Goal: Task Accomplishment & Management: Manage account settings

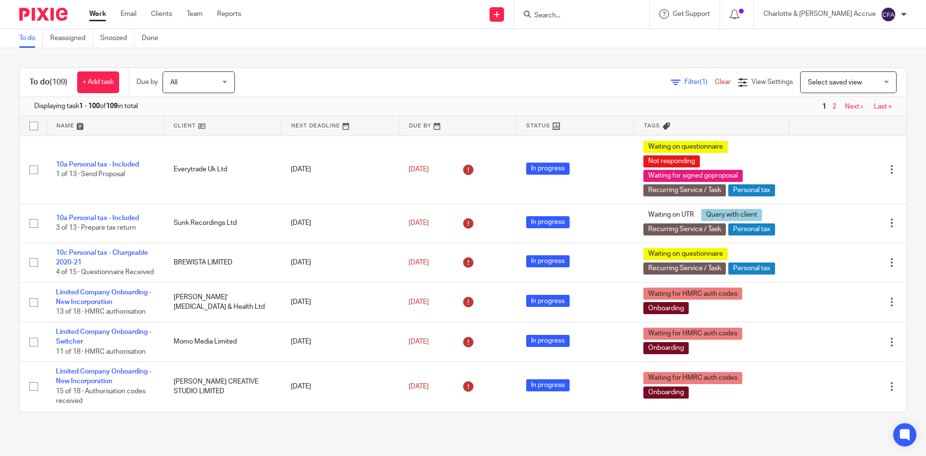
click at [620, 12] on input "Search" at bounding box center [576, 16] width 87 height 9
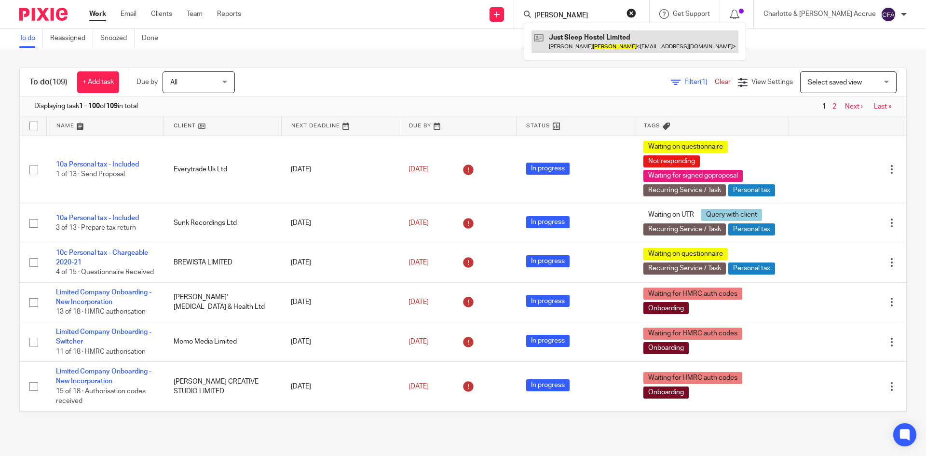
type input "walker"
click at [644, 36] on link at bounding box center [634, 41] width 207 height 22
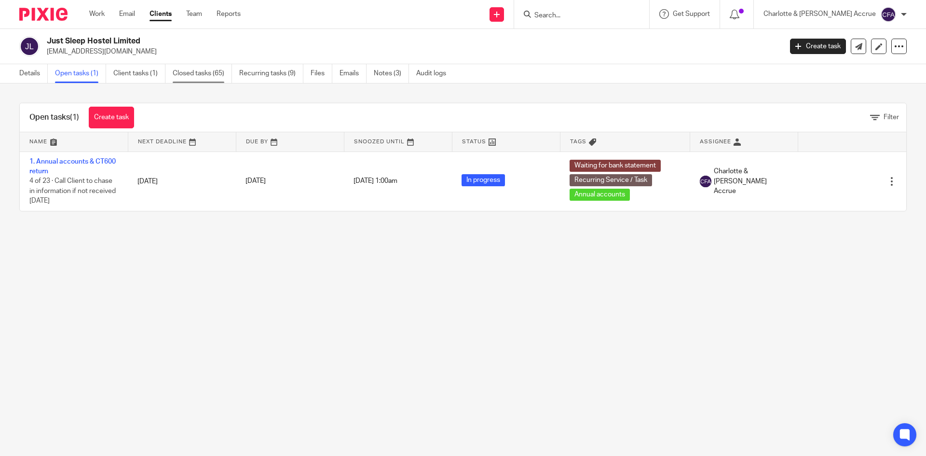
click at [190, 75] on link "Closed tasks (65)" at bounding box center [202, 73] width 59 height 19
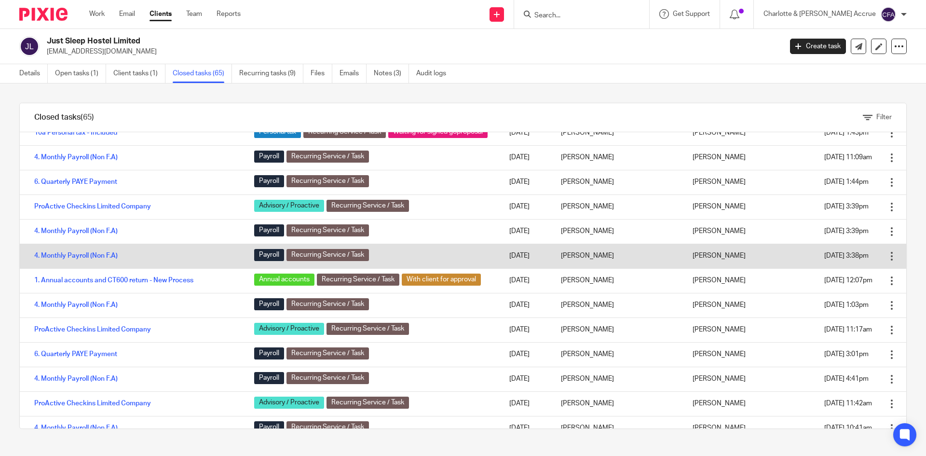
scroll to position [386, 0]
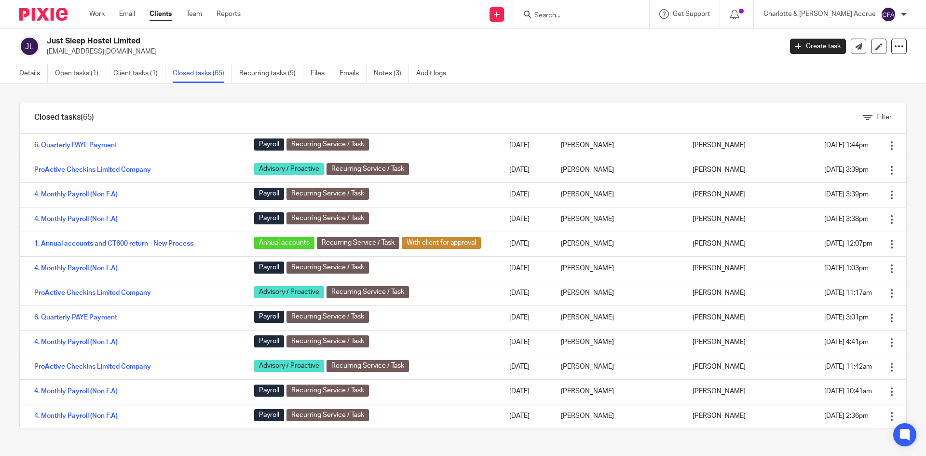
click at [585, 16] on input "Search" at bounding box center [576, 16] width 87 height 9
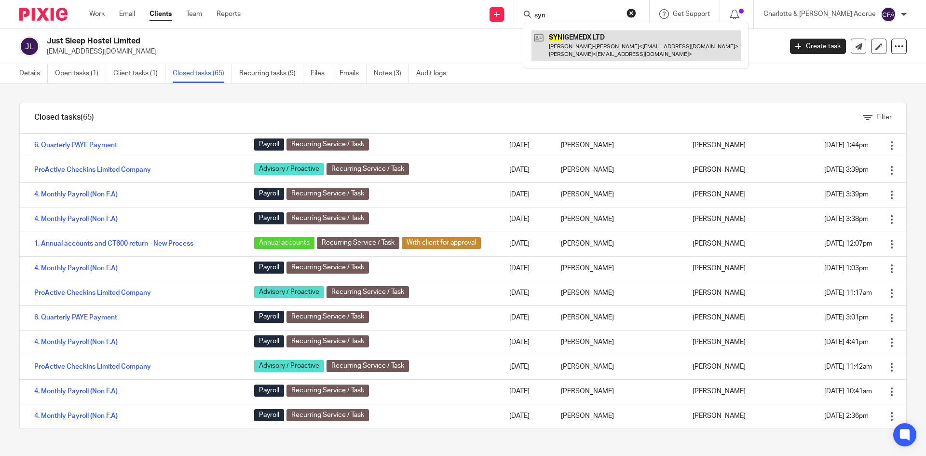
type input "syn"
click at [615, 54] on link at bounding box center [635, 45] width 209 height 30
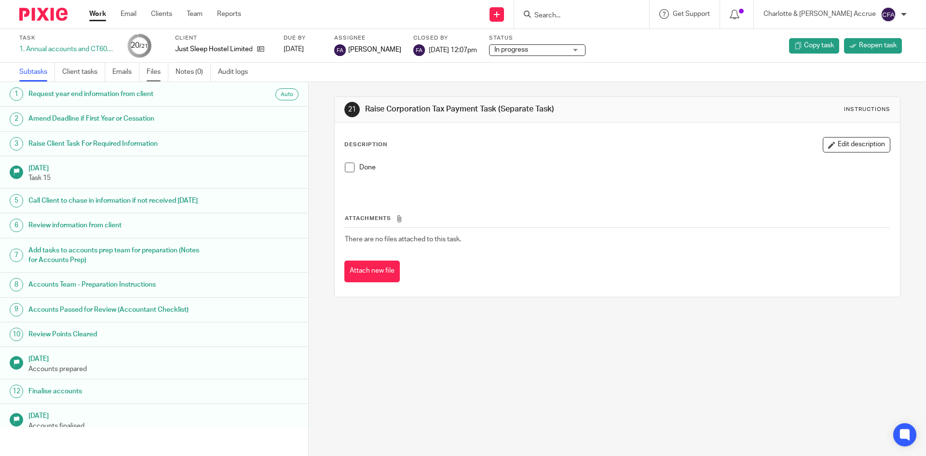
click at [154, 75] on link "Files" at bounding box center [158, 72] width 22 height 19
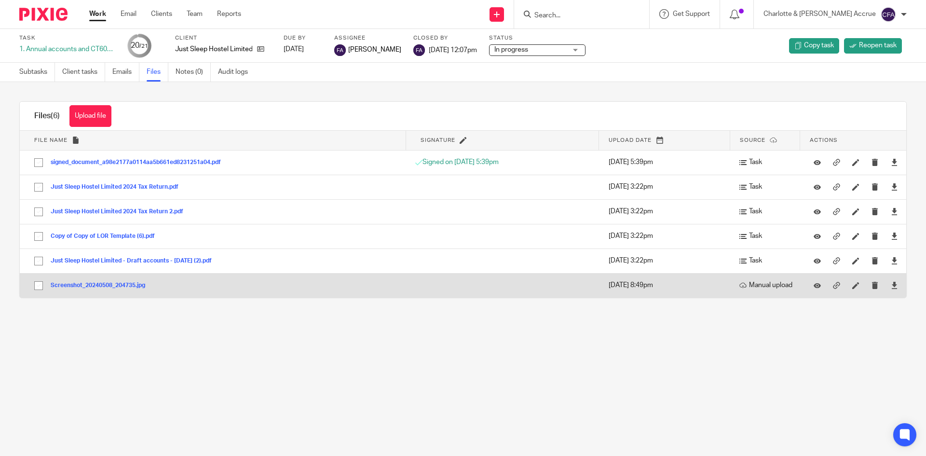
click at [93, 285] on button "Screenshot_20240508_204735.jpg" at bounding box center [102, 285] width 102 height 7
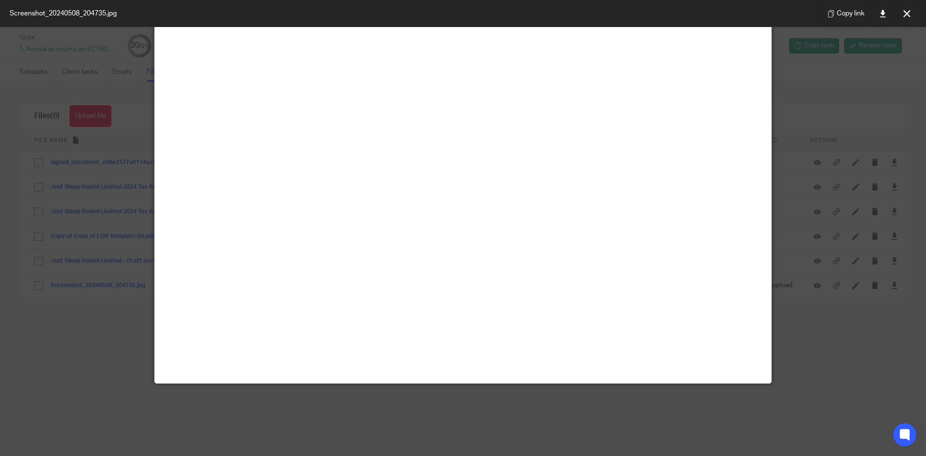
scroll to position [256, 0]
click at [891, 13] on link at bounding box center [882, 13] width 19 height 19
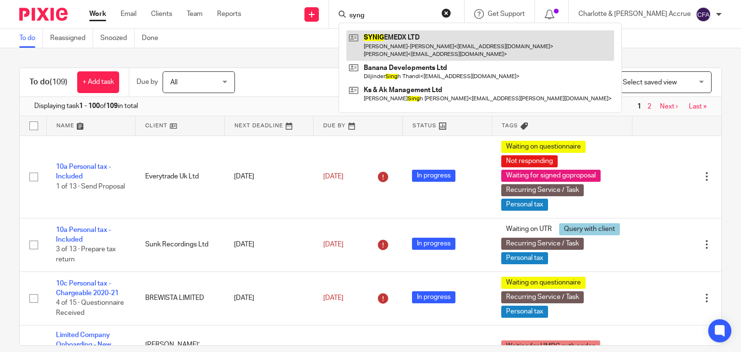
type input "syng"
click at [434, 38] on link at bounding box center [480, 45] width 268 height 30
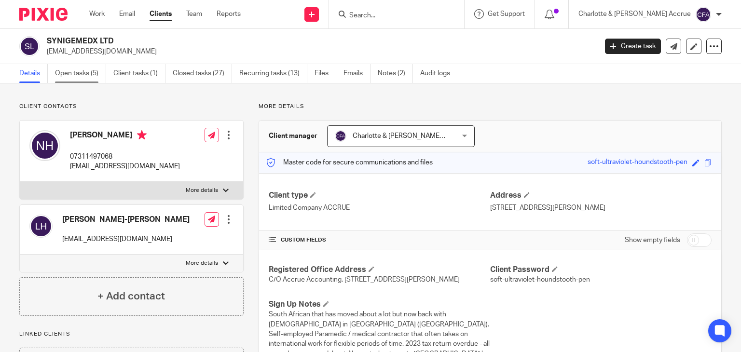
click at [80, 70] on link "Open tasks (5)" at bounding box center [80, 73] width 51 height 19
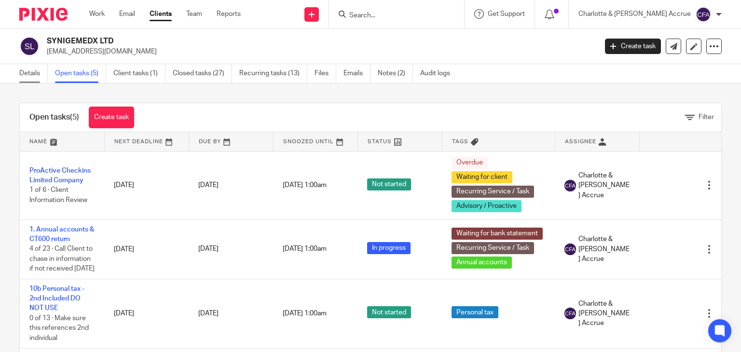
click at [23, 80] on link "Details" at bounding box center [33, 73] width 28 height 19
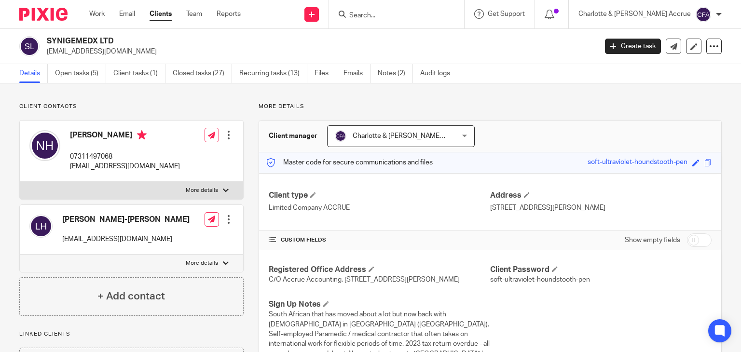
click at [98, 35] on div "SYNIGEMEDX LTD nholt991als@gmail.com Create task Update from Companies House Ex…" at bounding box center [370, 46] width 741 height 35
click at [98, 40] on h2 "SYNIGEMEDX LTD" at bounding box center [264, 41] width 435 height 10
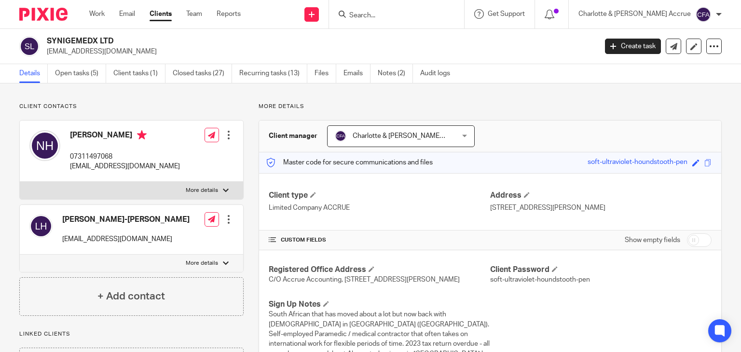
click at [422, 16] on input "Search" at bounding box center [391, 16] width 87 height 9
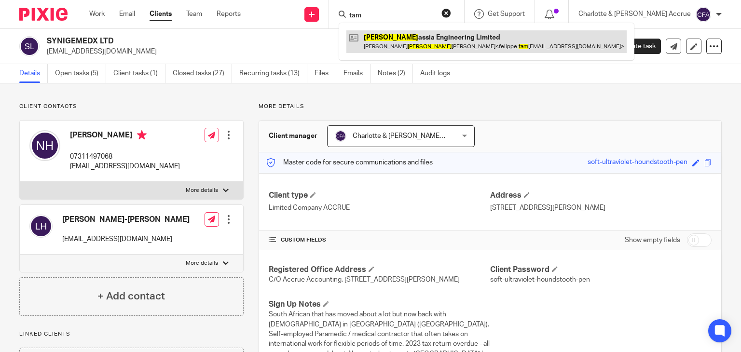
type input "tam"
click at [421, 37] on link at bounding box center [486, 41] width 280 height 22
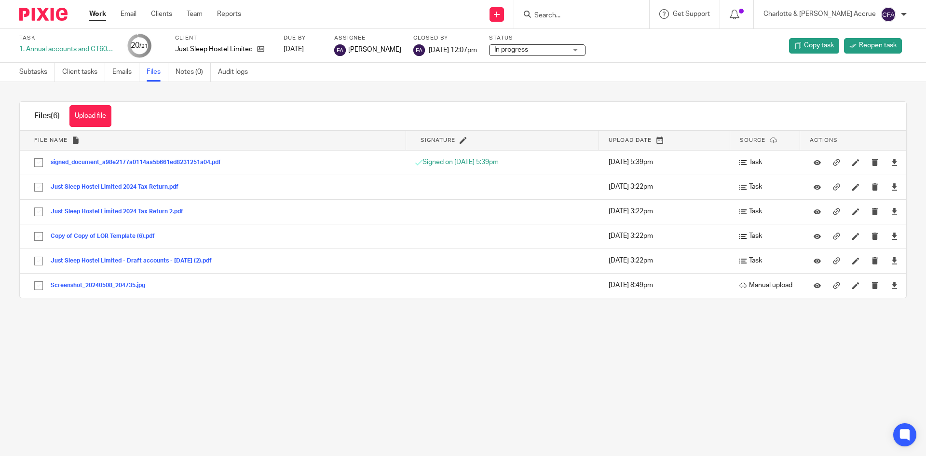
click at [101, 14] on link "Work" at bounding box center [97, 14] width 17 height 10
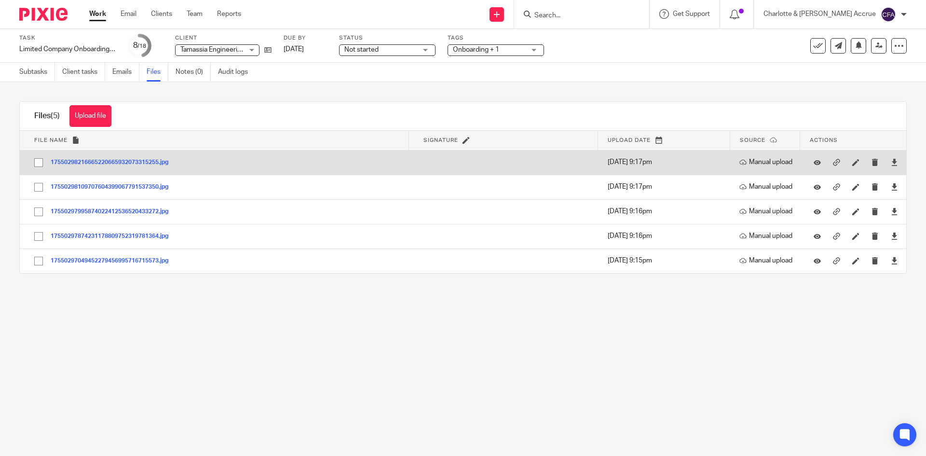
click at [150, 158] on div "17550298216665220665932073315255.jpg" at bounding box center [113, 162] width 125 height 10
click at [151, 159] on button "17550298216665220665932073315255.jpg" at bounding box center [113, 162] width 125 height 7
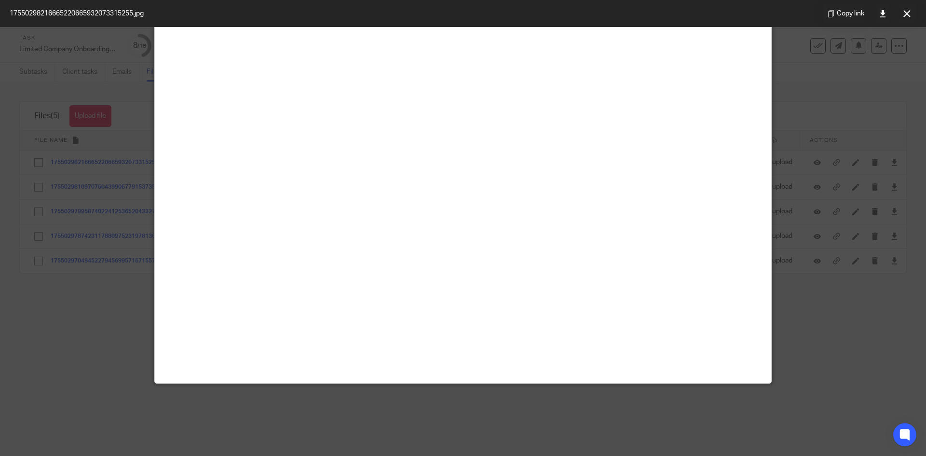
scroll to position [96, 0]
drag, startPoint x: 911, startPoint y: 9, endPoint x: 901, endPoint y: 10, distance: 10.2
click at [911, 9] on button at bounding box center [906, 13] width 19 height 19
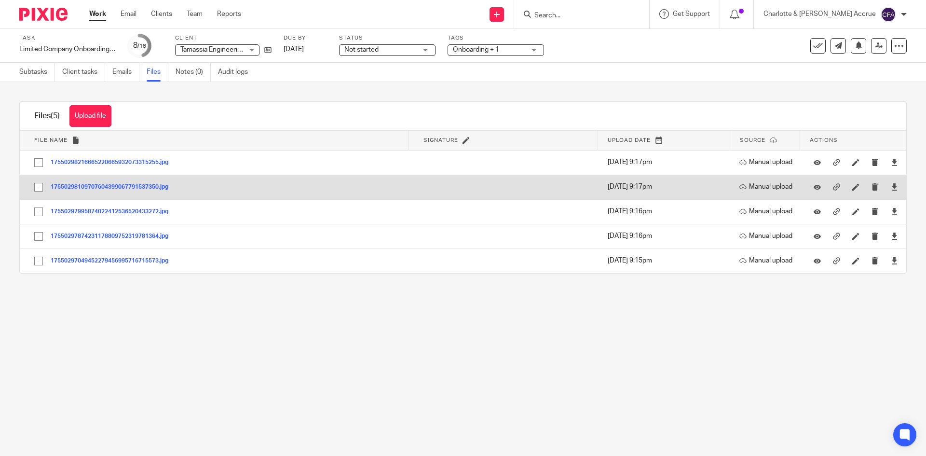
click at [146, 187] on button "17550298109707604399067791537350.jpg" at bounding box center [113, 187] width 125 height 7
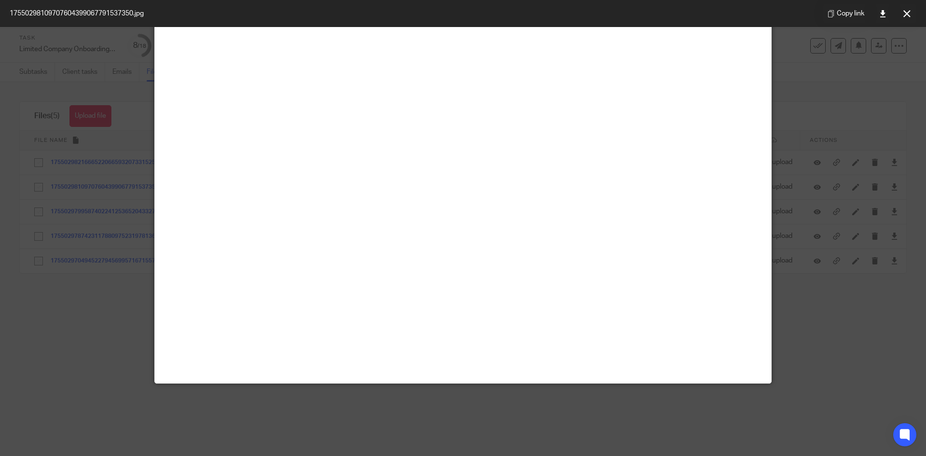
scroll to position [145, 0]
click at [911, 12] on button at bounding box center [906, 13] width 19 height 19
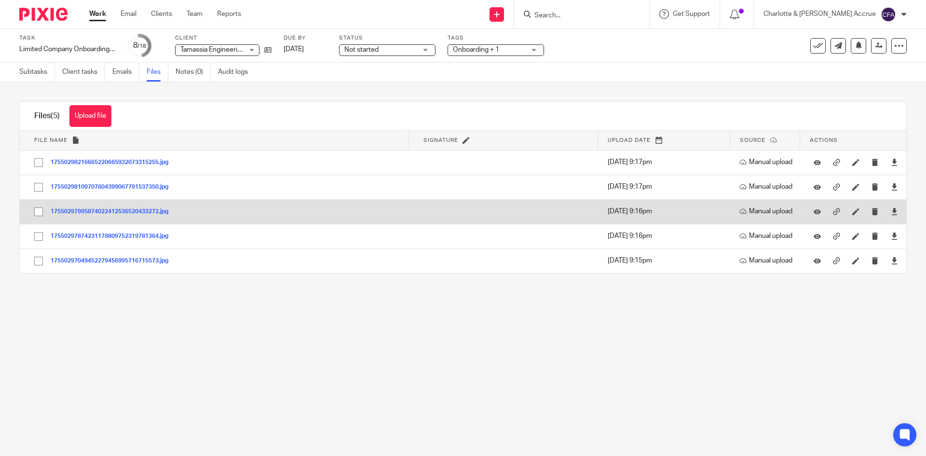
click at [92, 211] on button "17550297995874022412536520433272.jpg" at bounding box center [113, 211] width 125 height 7
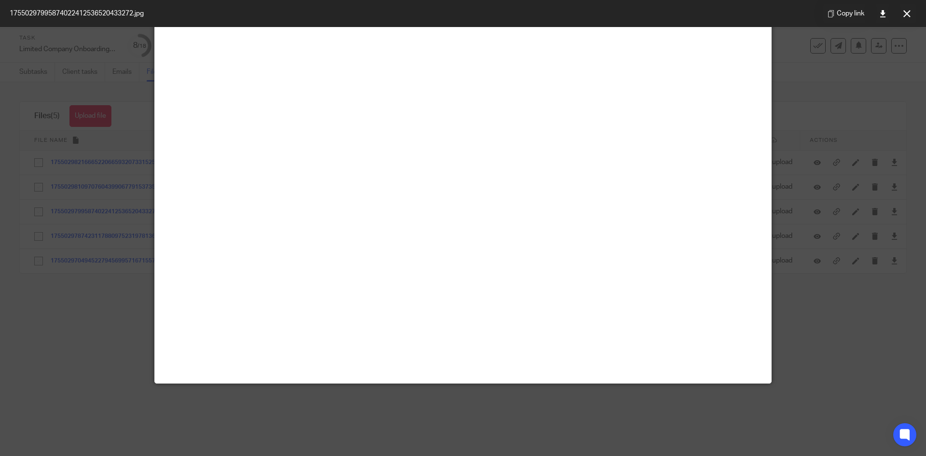
scroll to position [48, 0]
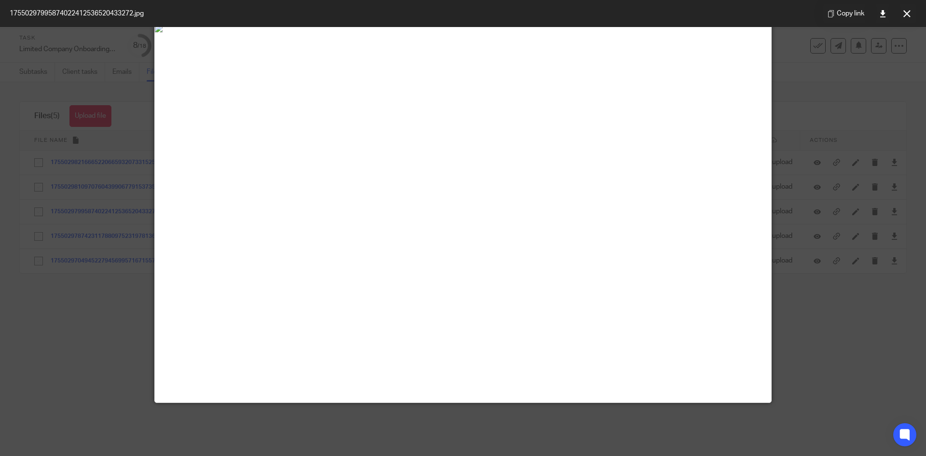
drag, startPoint x: 907, startPoint y: 10, endPoint x: 830, endPoint y: 33, distance: 79.5
click at [907, 10] on icon at bounding box center [906, 13] width 7 height 7
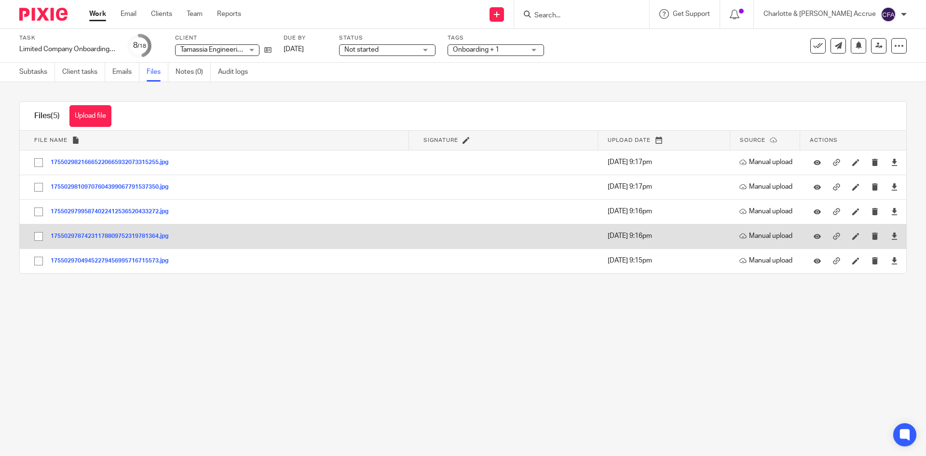
click at [157, 238] on button "17550297874231178809752319781364.jpg" at bounding box center [113, 236] width 125 height 7
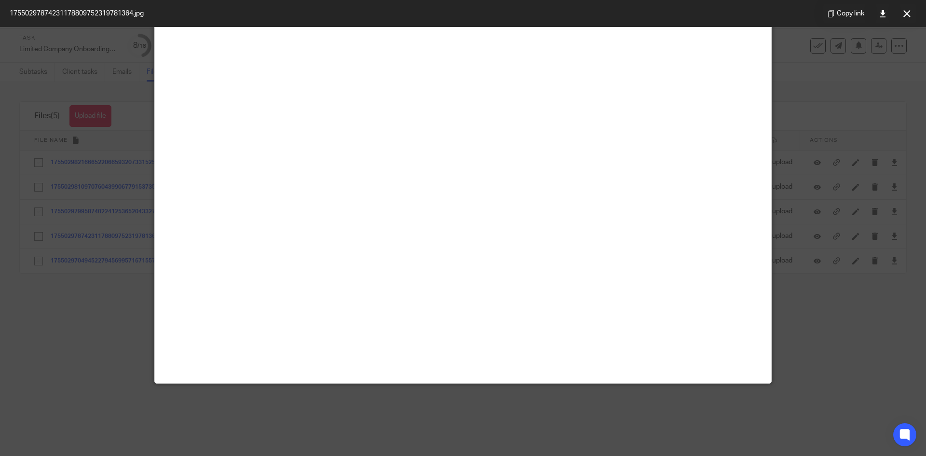
scroll to position [145, 0]
click at [912, 14] on button at bounding box center [906, 13] width 19 height 19
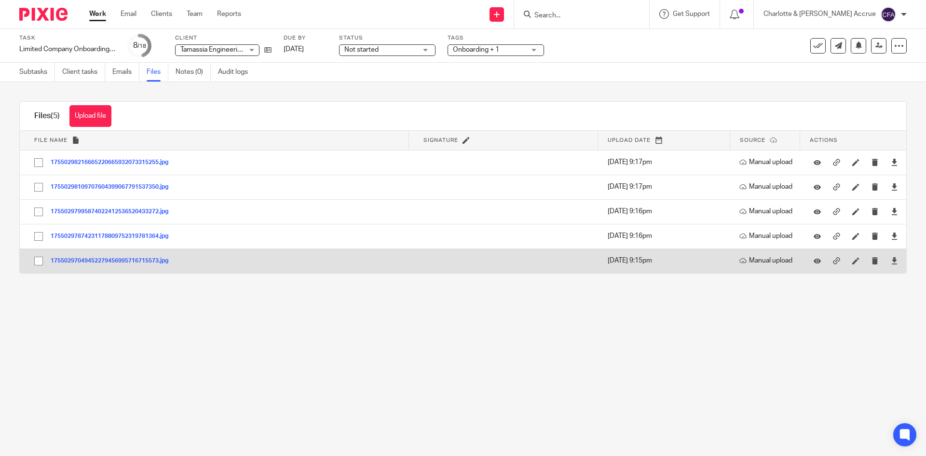
click at [116, 263] on button "17550297049452279456995716715573.jpg" at bounding box center [113, 260] width 125 height 7
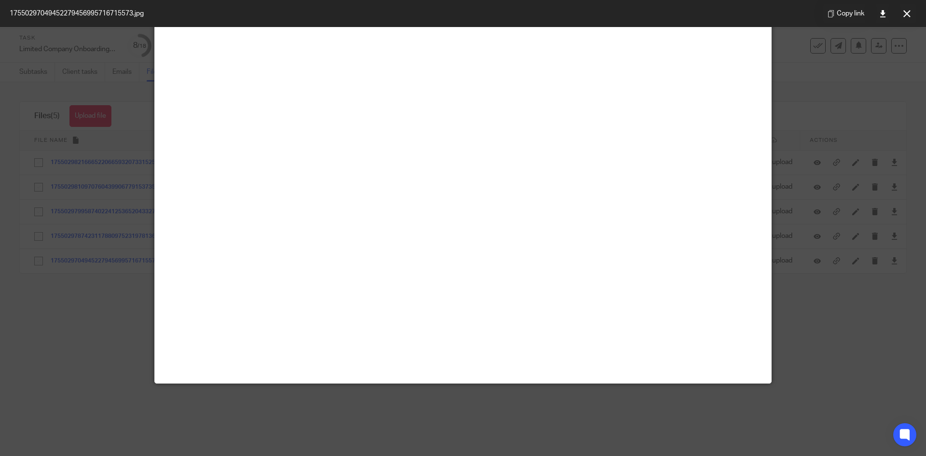
scroll to position [271, 0]
click at [908, 21] on button at bounding box center [906, 13] width 19 height 19
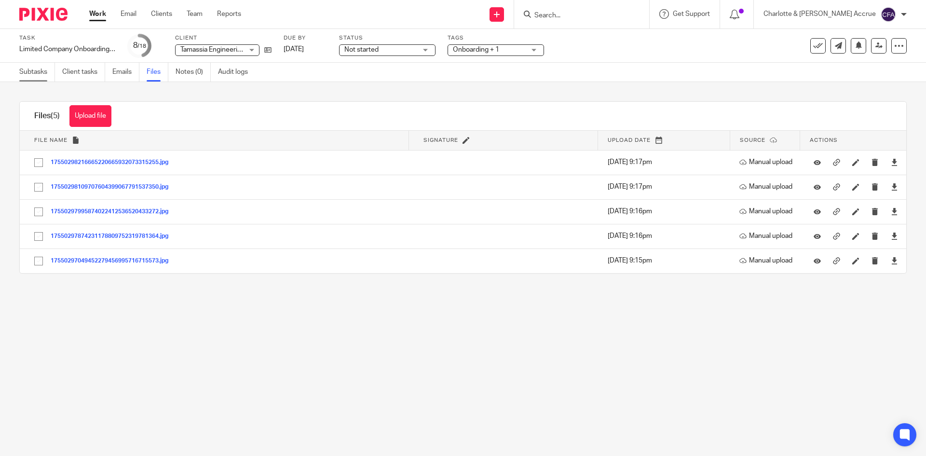
click at [40, 73] on link "Subtasks" at bounding box center [37, 72] width 36 height 19
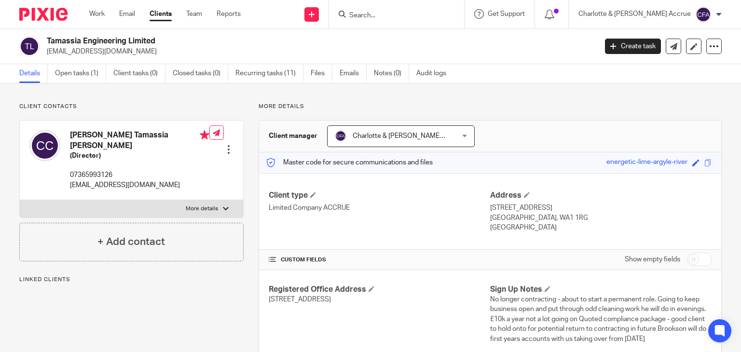
click at [699, 259] on input "checkbox" at bounding box center [699, 260] width 25 height 14
checkbox input "true"
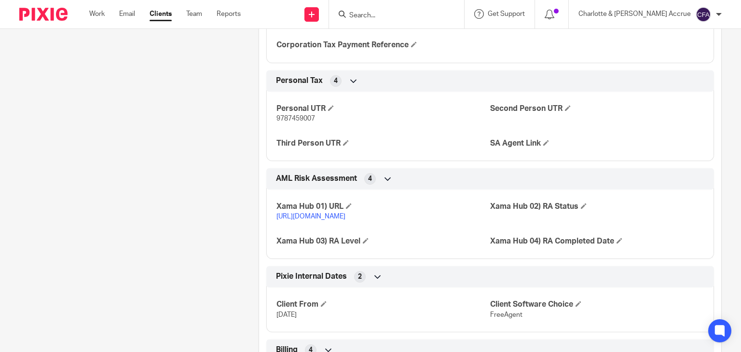
scroll to position [1157, 0]
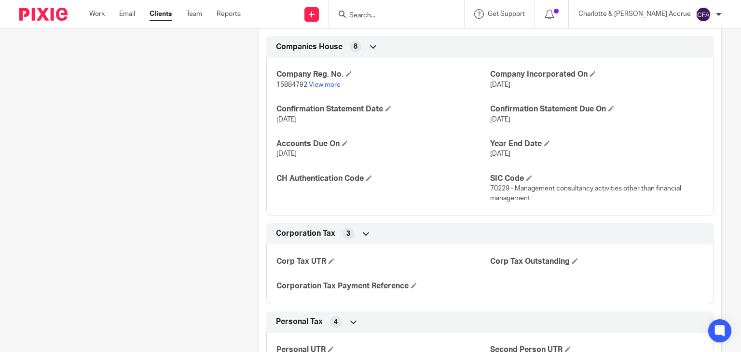
click at [396, 18] on input "Search" at bounding box center [391, 16] width 87 height 9
click at [398, 17] on input "Search" at bounding box center [391, 16] width 87 height 9
click at [416, 14] on input "Search" at bounding box center [391, 16] width 87 height 9
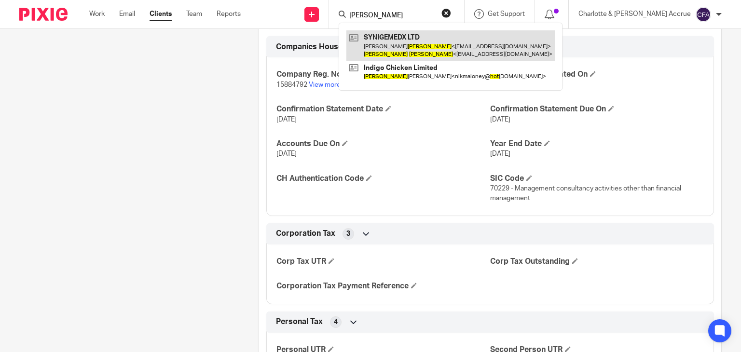
type input "nicholas holt"
click at [434, 44] on link at bounding box center [450, 45] width 208 height 30
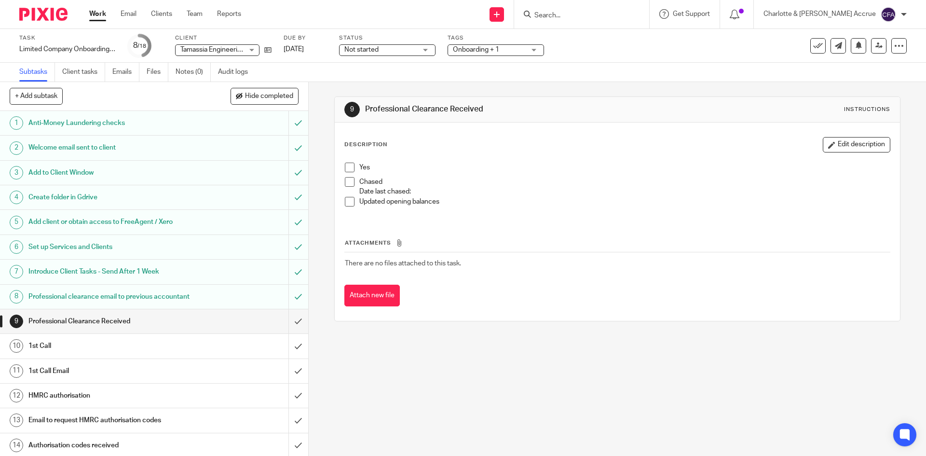
click at [583, 15] on input "Search" at bounding box center [576, 16] width 87 height 9
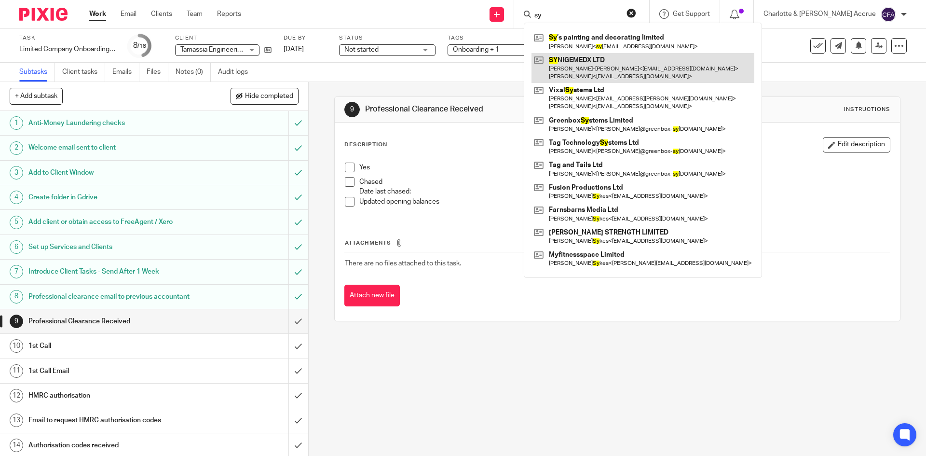
type input "sy"
click at [620, 65] on link at bounding box center [642, 68] width 223 height 30
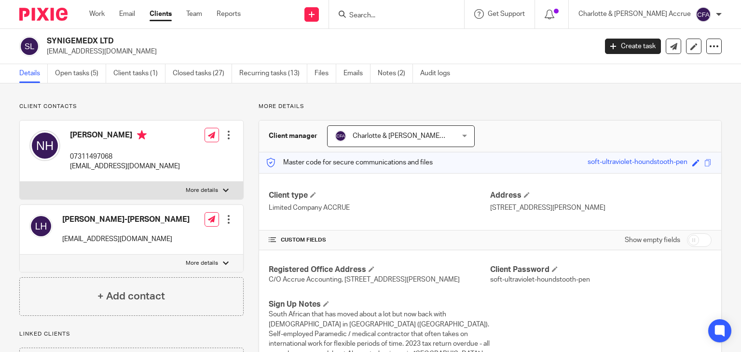
click at [91, 73] on link "Open tasks (5)" at bounding box center [80, 73] width 51 height 19
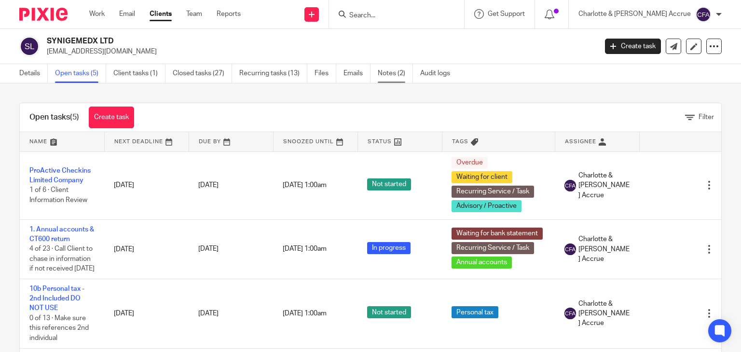
click at [401, 69] on link "Notes (2)" at bounding box center [395, 73] width 35 height 19
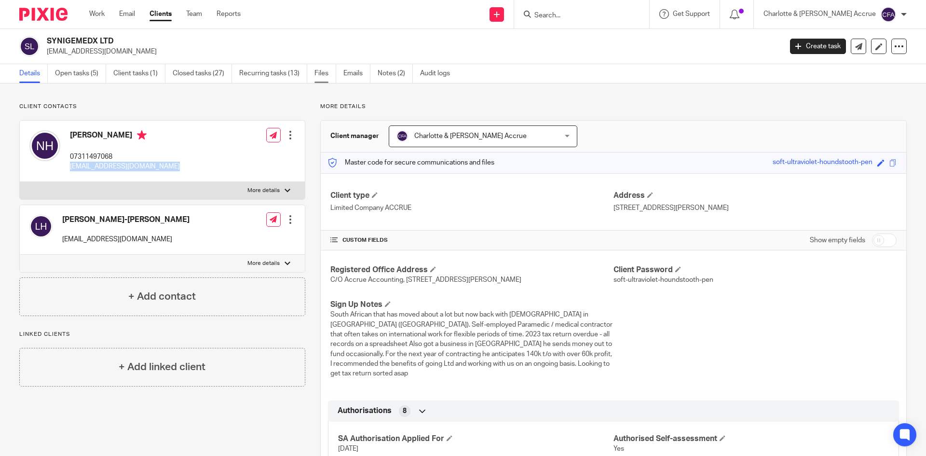
click at [317, 68] on link "Files" at bounding box center [325, 73] width 22 height 19
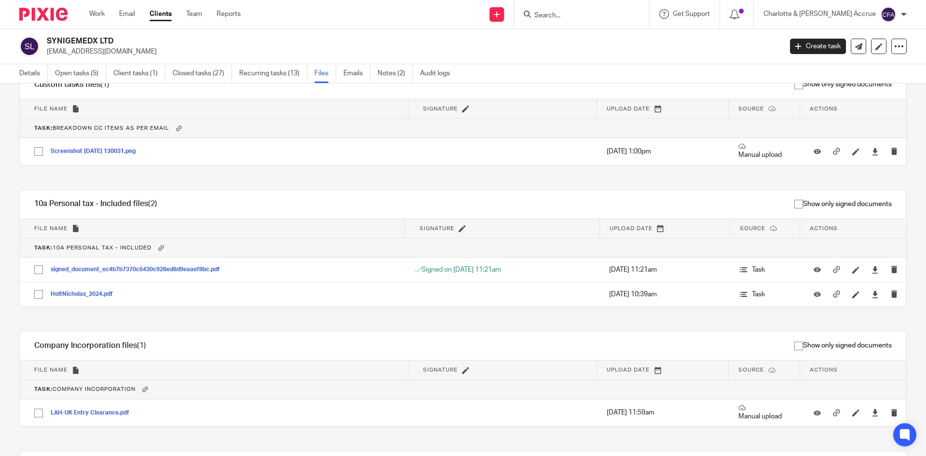
scroll to position [120, 0]
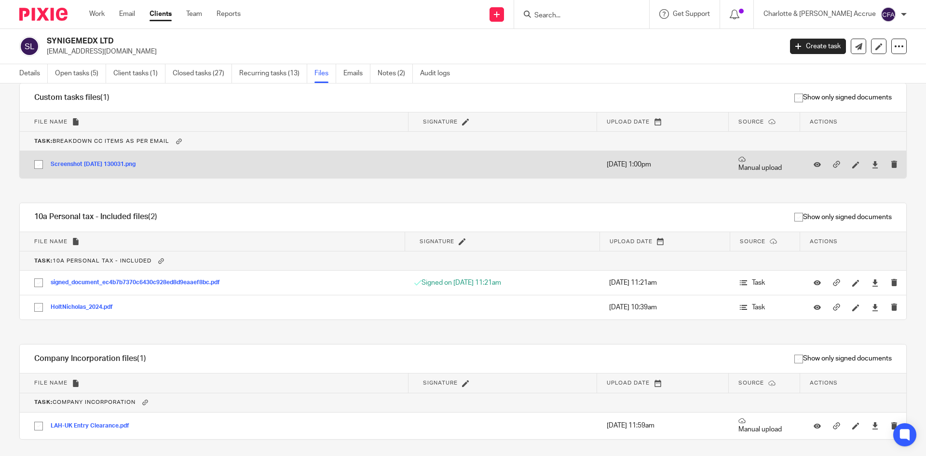
click at [132, 165] on button "Screenshot [DATE] 130031.png" at bounding box center [97, 164] width 92 height 7
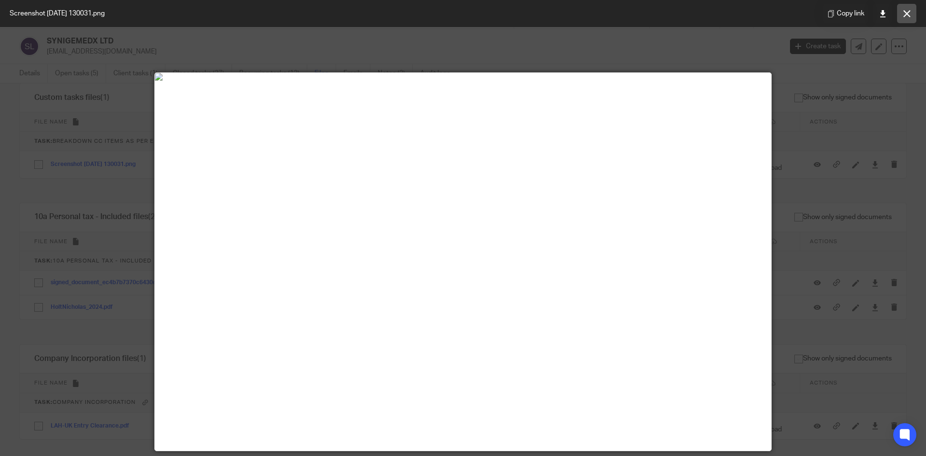
click at [909, 18] on button at bounding box center [906, 13] width 19 height 19
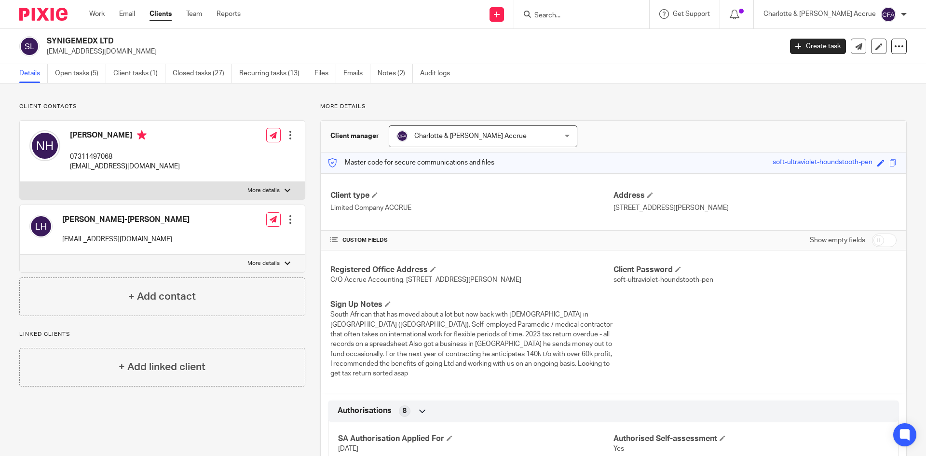
click at [97, 41] on h2 "SYNIGEMEDX LTD" at bounding box center [338, 41] width 583 height 10
copy div "SYNIGEMEDX LTD"
click at [334, 70] on link "Files" at bounding box center [325, 73] width 22 height 19
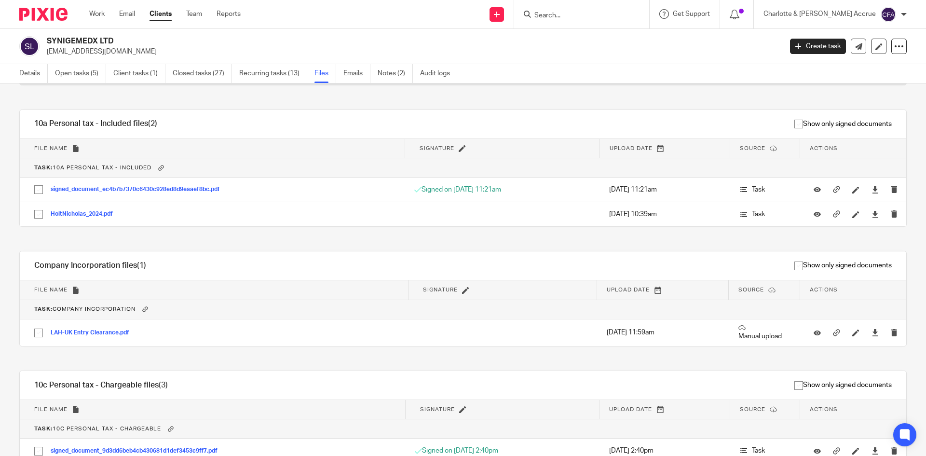
scroll to position [72, 0]
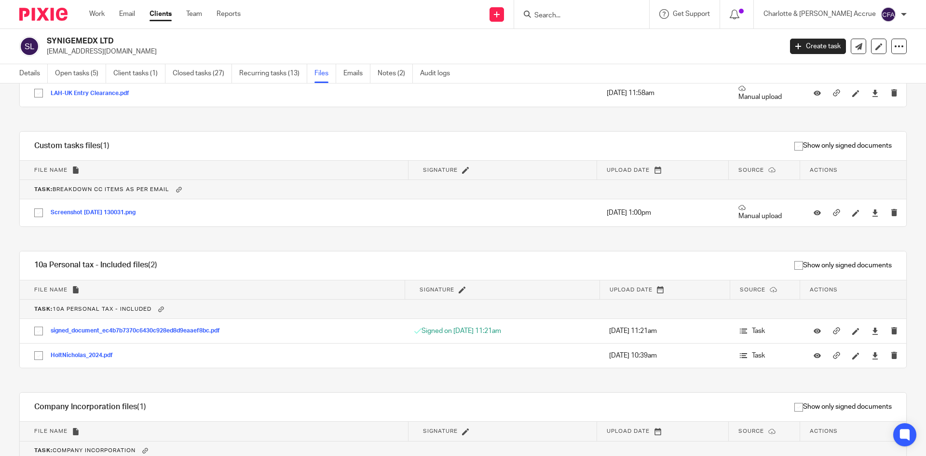
click at [610, 15] on input "Search" at bounding box center [576, 16] width 87 height 9
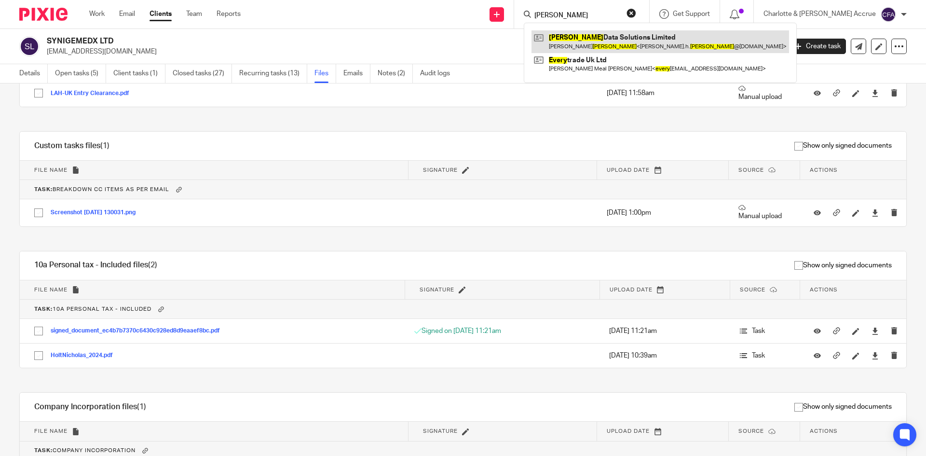
type input "[PERSON_NAME]"
click at [616, 37] on link at bounding box center [659, 41] width 257 height 22
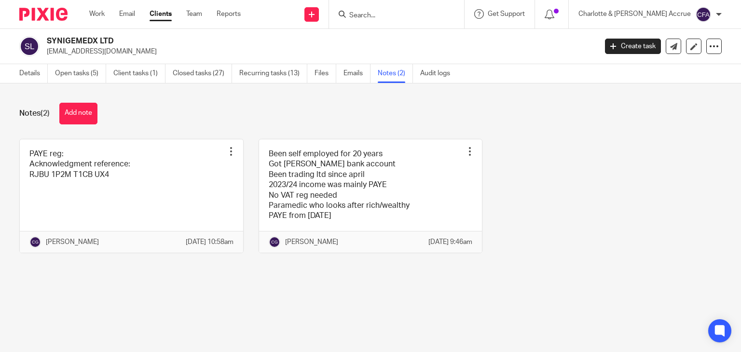
click at [93, 14] on link "Work" at bounding box center [96, 14] width 15 height 10
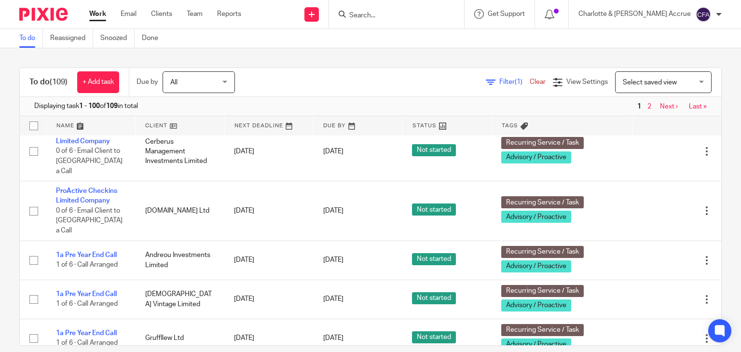
scroll to position [1693, 0]
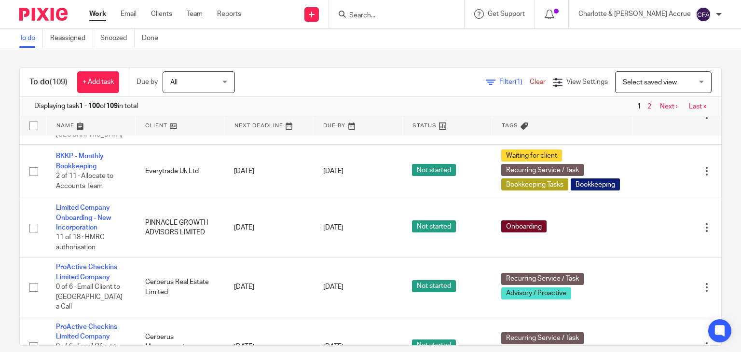
click at [435, 18] on input "Search" at bounding box center [391, 16] width 87 height 9
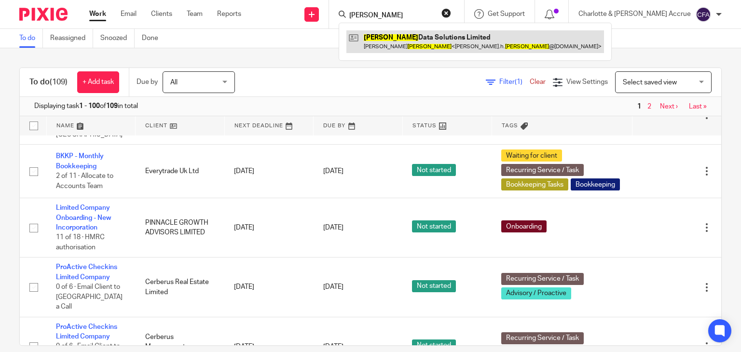
type input "emery"
click at [447, 41] on link at bounding box center [474, 41] width 257 height 22
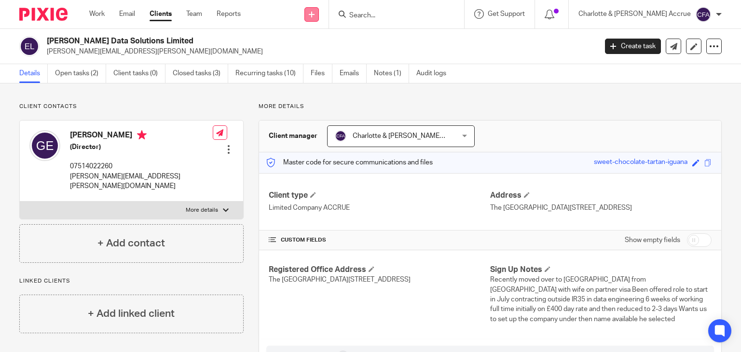
click at [314, 14] on icon at bounding box center [312, 15] width 6 height 6
click at [337, 69] on link "Add client" at bounding box center [352, 74] width 68 height 14
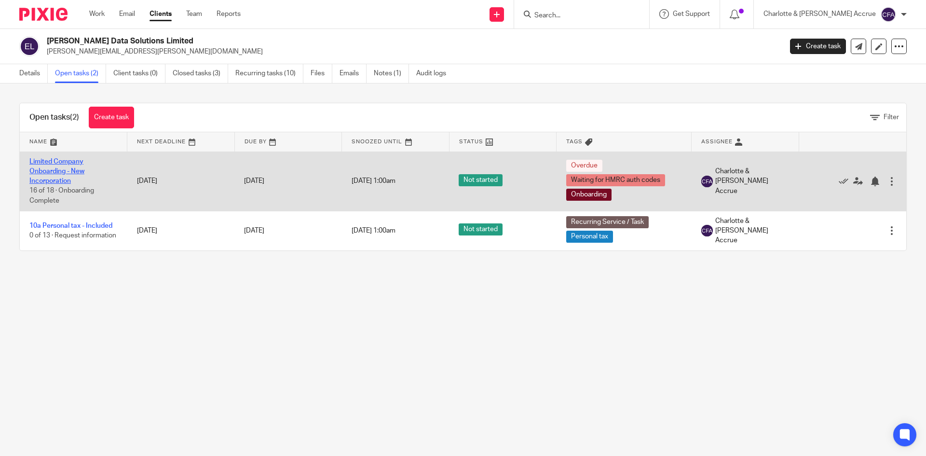
click at [60, 171] on link "Limited Company Onboarding - New Incorporation" at bounding box center [56, 171] width 55 height 27
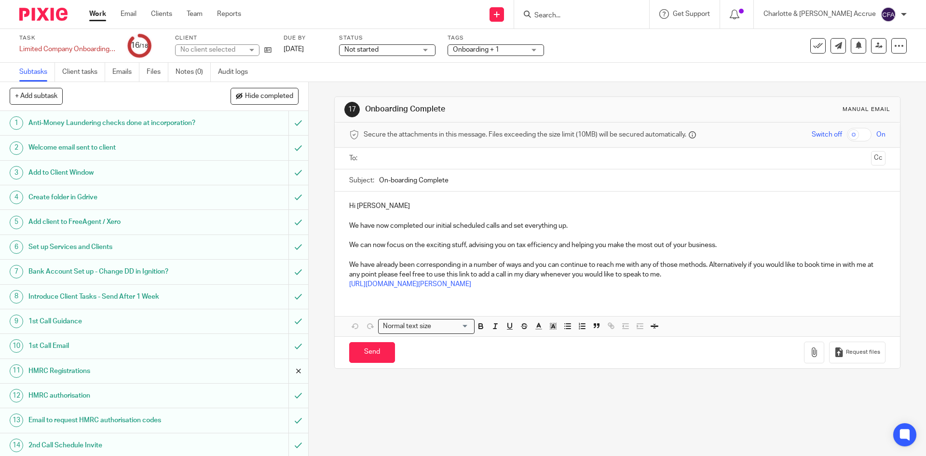
scroll to position [111, 0]
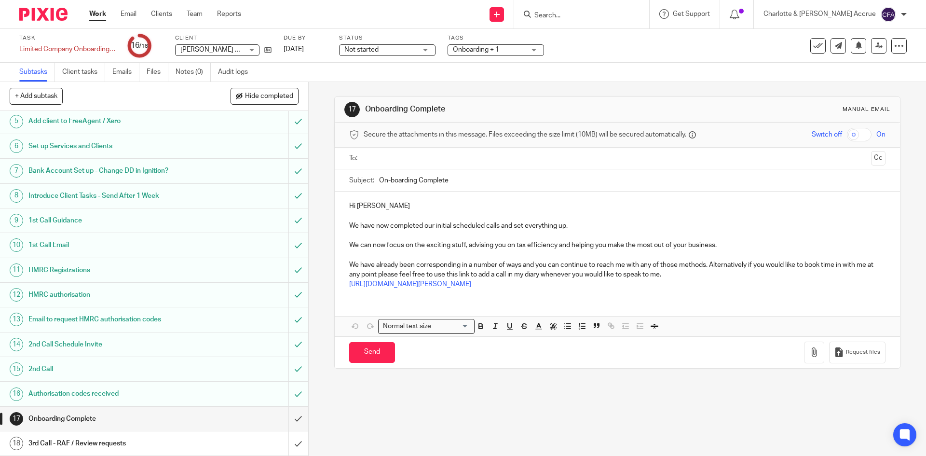
click at [401, 145] on div "Secure the attachments in this message. Files exceeding the size limit (10MB) w…" at bounding box center [617, 134] width 565 height 25
click at [402, 155] on input "text" at bounding box center [617, 158] width 500 height 11
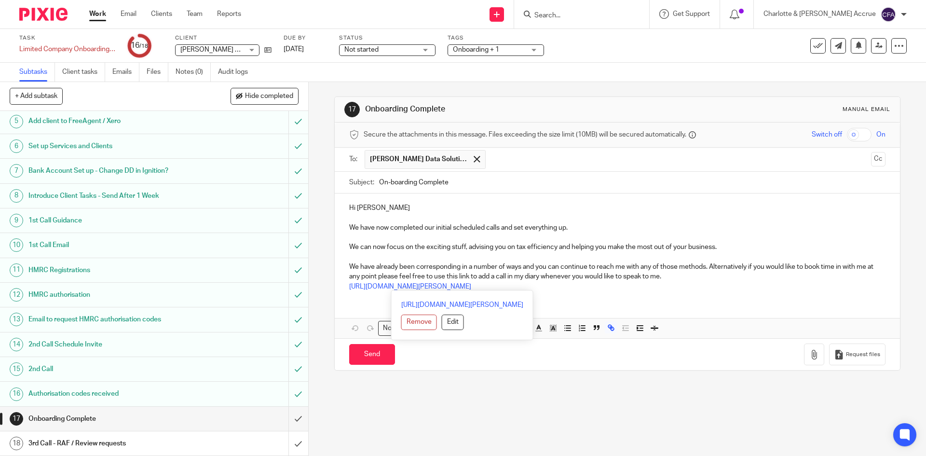
drag, startPoint x: 553, startPoint y: 294, endPoint x: 438, endPoint y: 275, distance: 116.4
click at [438, 275] on div "Hi Greg We have now completed our initial scheduled calls and set everything up…" at bounding box center [617, 245] width 565 height 105
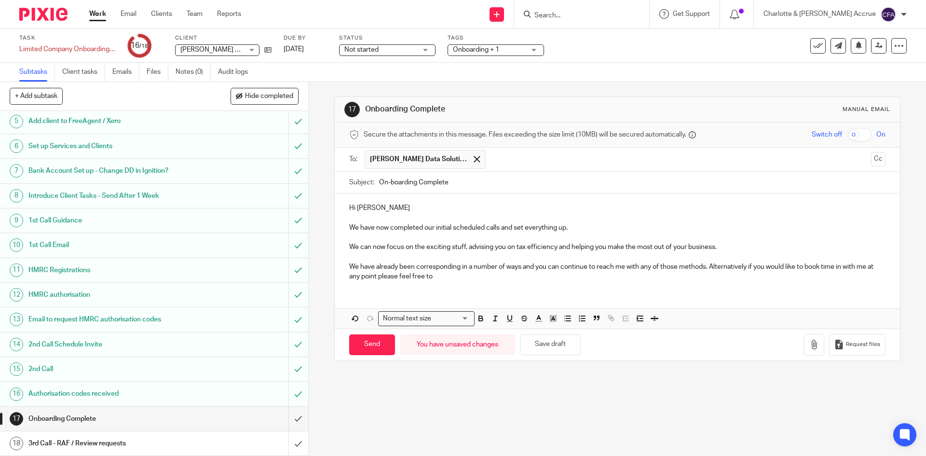
click at [621, 268] on p "We have already been corresponding in a number of ways and you can continue to …" at bounding box center [617, 272] width 536 height 20
drag, startPoint x: 383, startPoint y: 285, endPoint x: 857, endPoint y: 269, distance: 474.3
click at [857, 269] on p "We have already been corresponding in a number of ways and you can continue to …" at bounding box center [617, 272] width 536 height 20
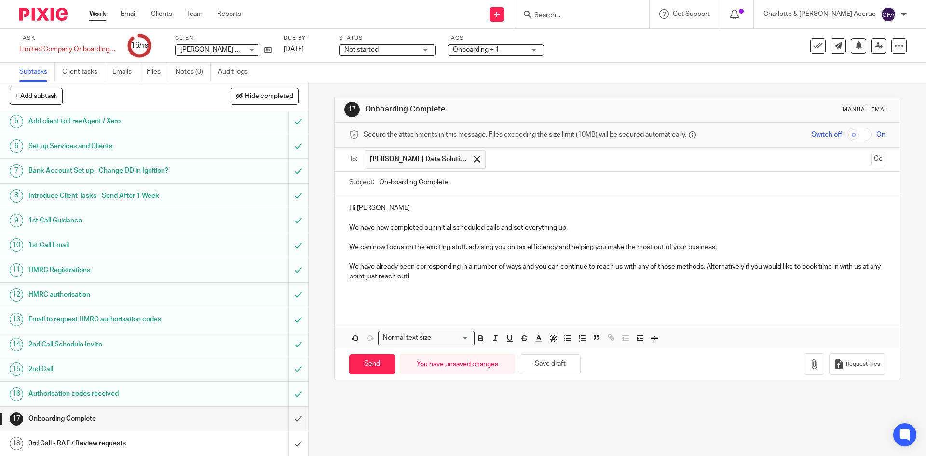
click at [464, 279] on p "We have already been corresponding in a number of ways and you can continue to …" at bounding box center [617, 272] width 536 height 20
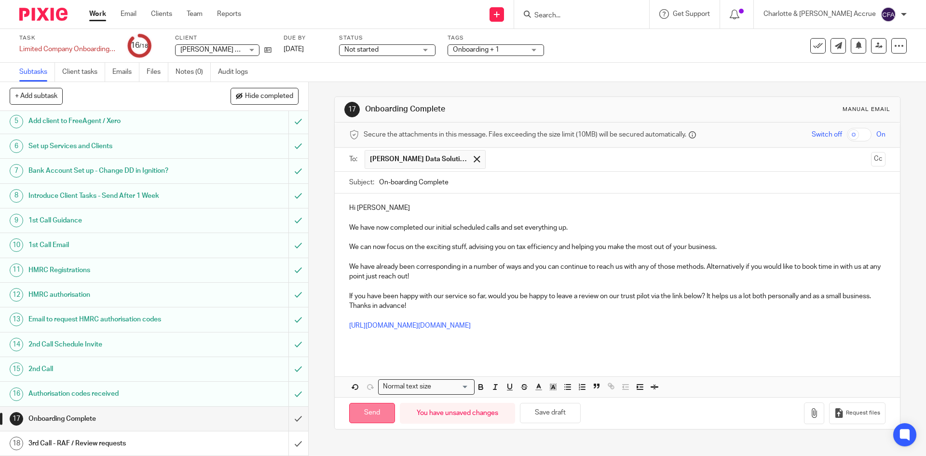
click at [366, 406] on input "Send" at bounding box center [372, 413] width 46 height 21
type input "Sent"
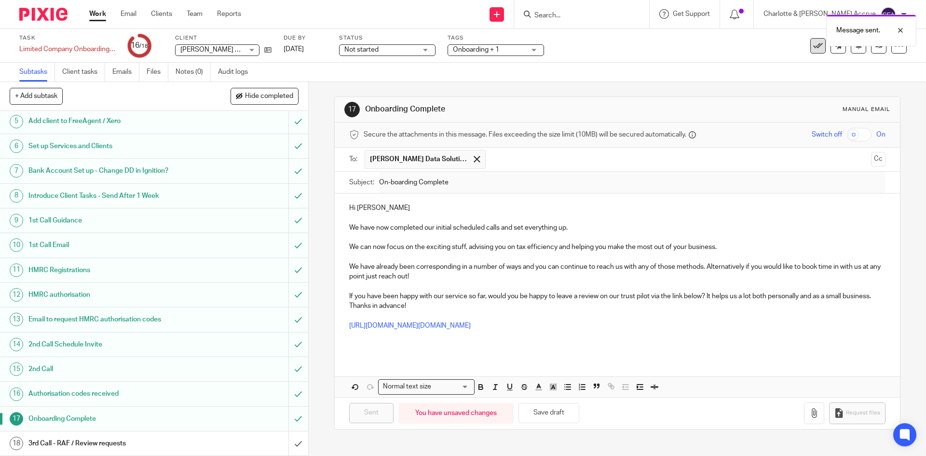
click at [813, 49] on icon at bounding box center [818, 46] width 10 height 10
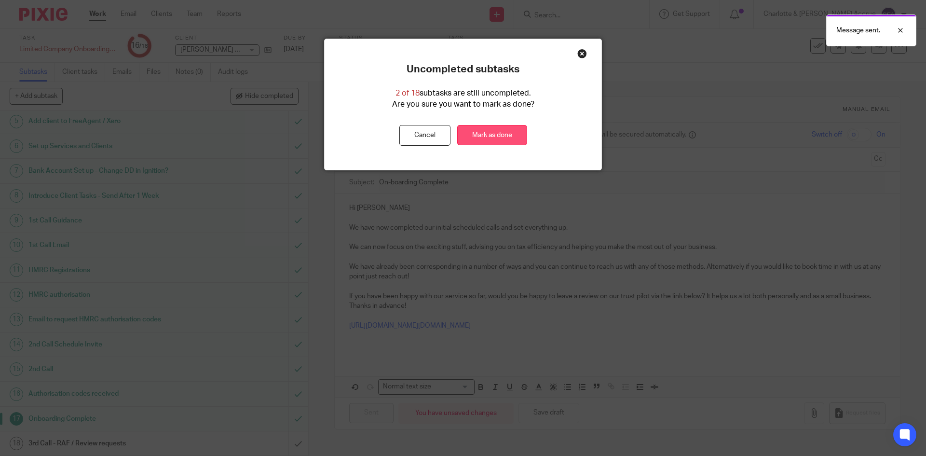
click at [487, 140] on link "Mark as done" at bounding box center [492, 135] width 70 height 21
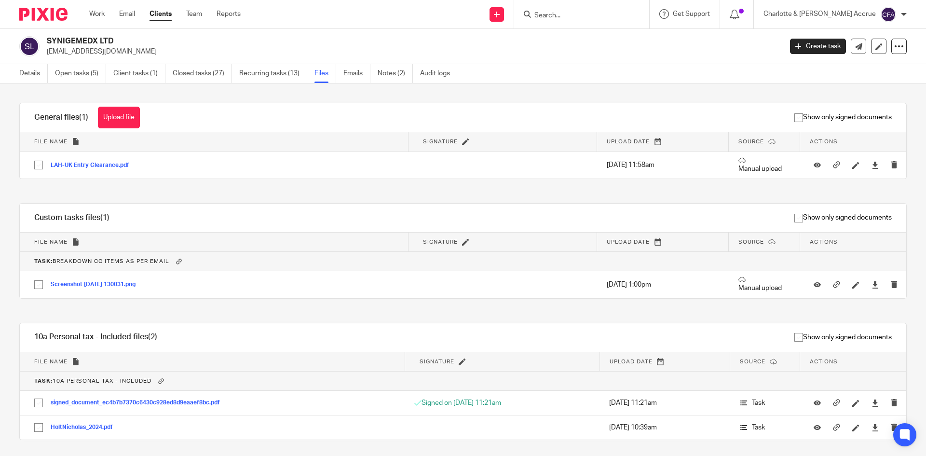
scroll to position [120, 0]
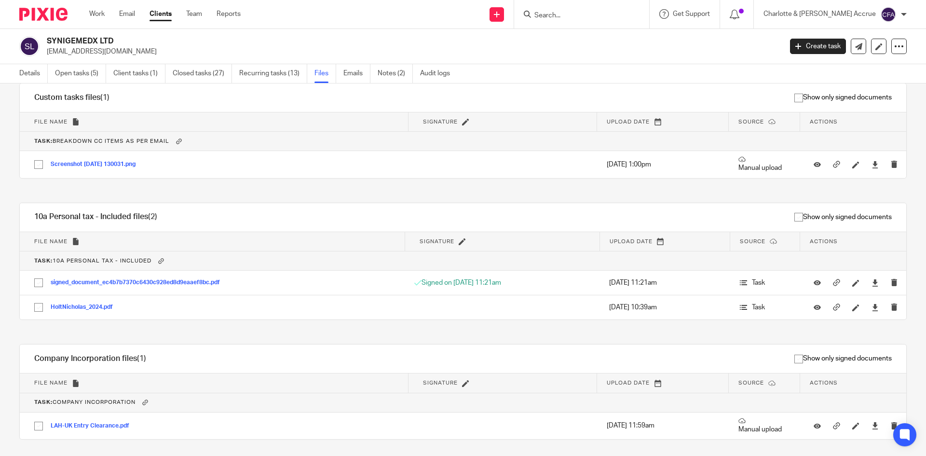
click at [620, 18] on input "Search" at bounding box center [576, 16] width 87 height 9
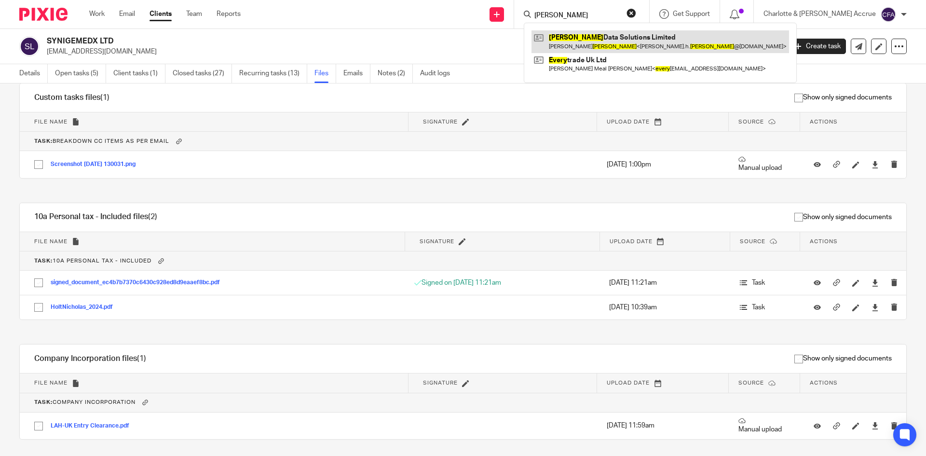
type input "emery"
click at [642, 31] on link at bounding box center [659, 41] width 257 height 22
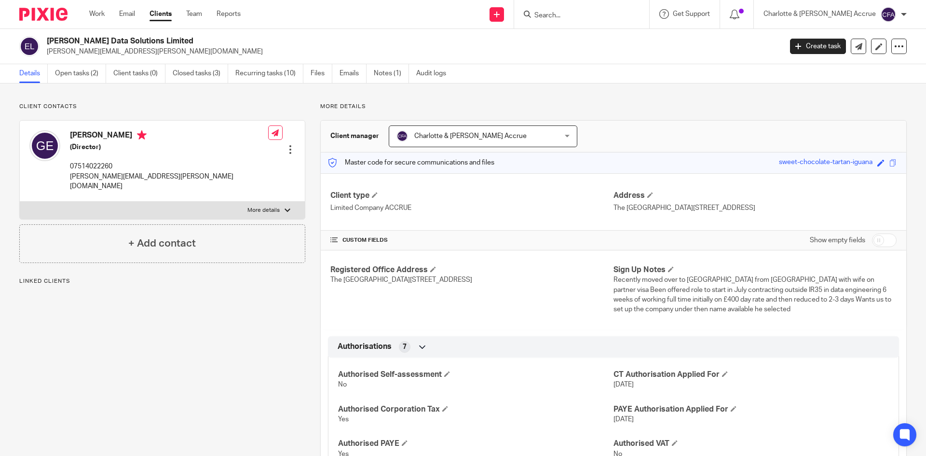
click at [97, 52] on p "[PERSON_NAME][EMAIL_ADDRESS][PERSON_NAME][DOMAIN_NAME]" at bounding box center [411, 52] width 729 height 10
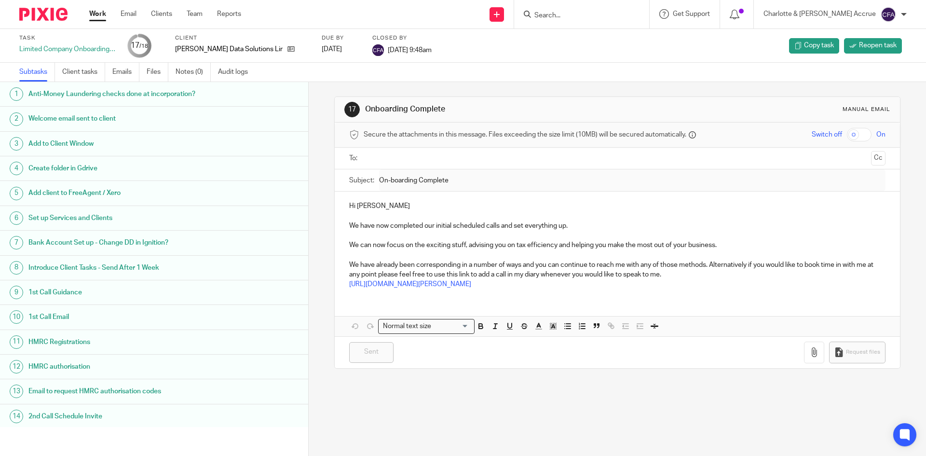
click at [384, 156] on input "text" at bounding box center [617, 158] width 500 height 11
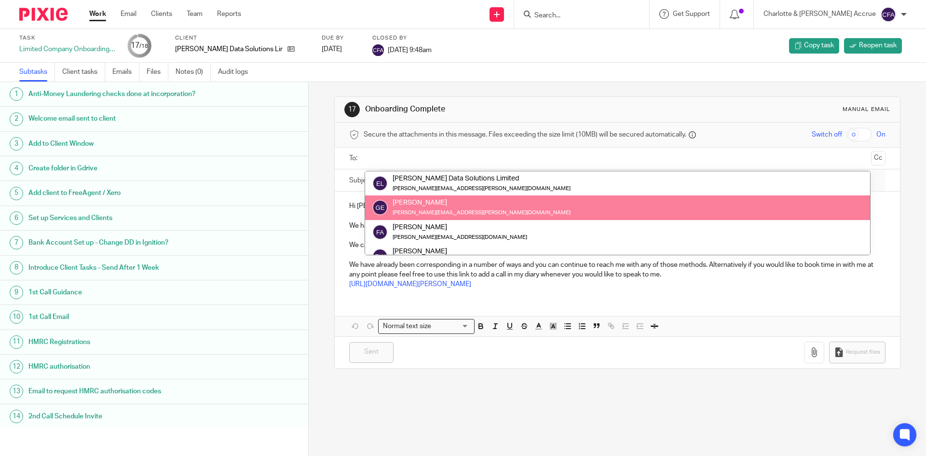
click at [312, 194] on div "17 Onboarding Complete Manual email Secure the attachments in this message. Fil…" at bounding box center [617, 269] width 617 height 374
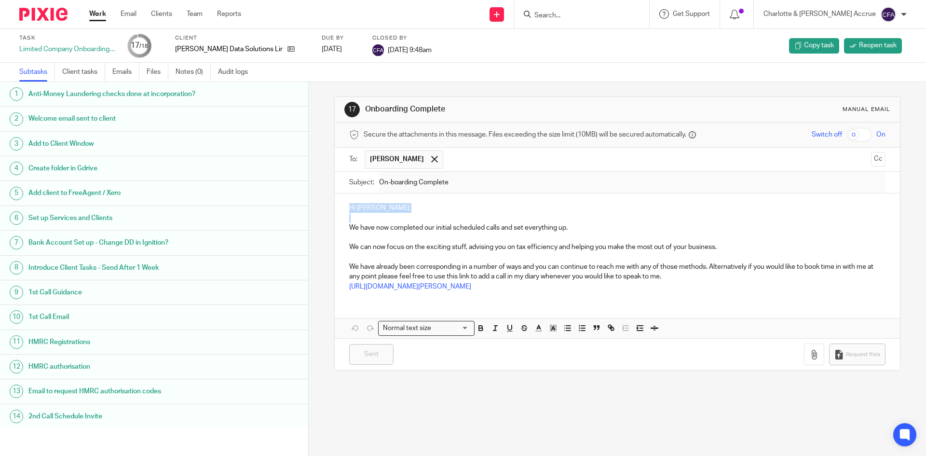
drag, startPoint x: 349, startPoint y: 207, endPoint x: 399, endPoint y: 219, distance: 51.6
click at [399, 219] on div "Hi Greg We have now completed our initial scheduled calls and set everything up…" at bounding box center [617, 245] width 565 height 105
click at [406, 232] on p "We have now completed our initial scheduled calls and set everything up." at bounding box center [617, 228] width 536 height 10
drag, startPoint x: 456, startPoint y: 281, endPoint x: 325, endPoint y: 189, distance: 160.0
click at [298, 162] on div "1 Anti-Money Laundering checks done at incorporation? 2 Welcome email sent to c…" at bounding box center [463, 269] width 926 height 374
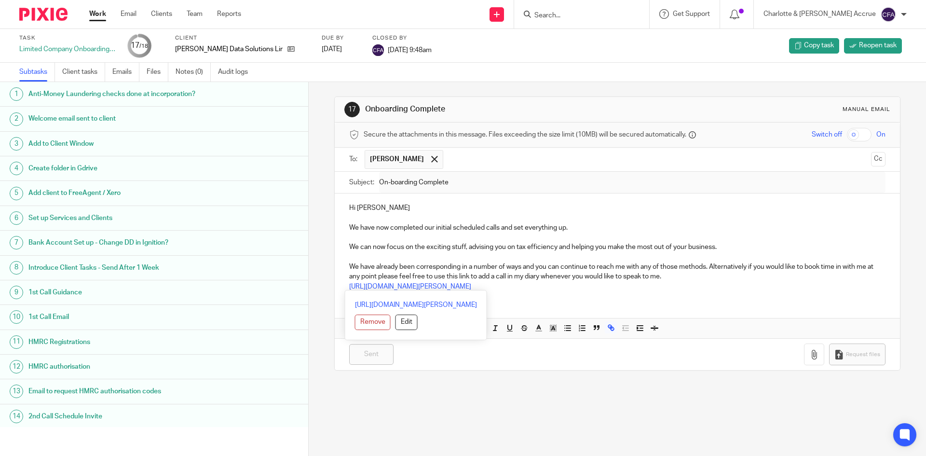
drag, startPoint x: 340, startPoint y: 215, endPoint x: 501, endPoint y: 288, distance: 177.4
click at [501, 289] on div "Hi Greg We have now completed our initial scheduled calls and set everything up…" at bounding box center [617, 245] width 565 height 105
drag, startPoint x: 504, startPoint y: 285, endPoint x: 514, endPoint y: 292, distance: 11.7
click at [504, 286] on p "https://calendly.com/accrue-chris/client-call" at bounding box center [617, 287] width 536 height 10
click at [507, 289] on p "https://calendly.com/accrue-chris/client-call" at bounding box center [617, 287] width 536 height 10
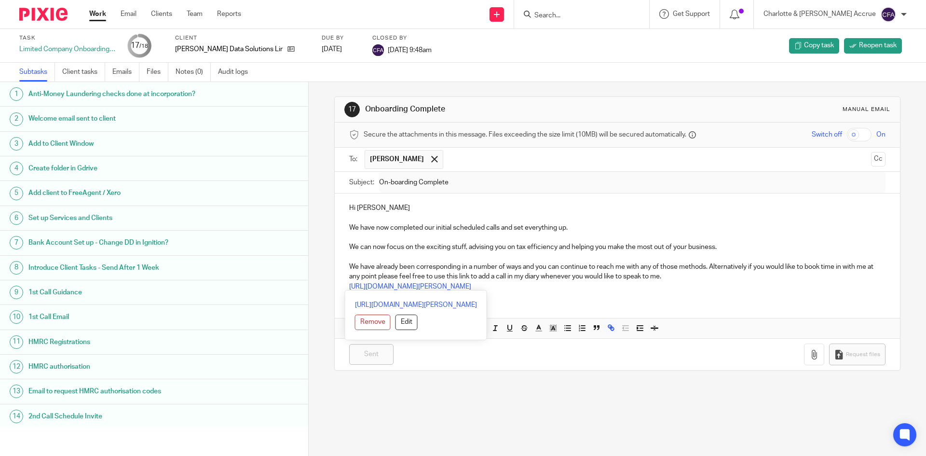
drag, startPoint x: 507, startPoint y: 288, endPoint x: 325, endPoint y: 197, distance: 203.4
click at [325, 197] on div "17 Onboarding Complete Manual email Secure the attachments in this message. Fil…" at bounding box center [617, 269] width 617 height 374
click at [350, 213] on p at bounding box center [617, 218] width 536 height 10
drag, startPoint x: 339, startPoint y: 207, endPoint x: 509, endPoint y: 283, distance: 186.3
click at [509, 283] on div "Hi Greg We have now completed our initial scheduled calls and set everything up…" at bounding box center [617, 245] width 565 height 105
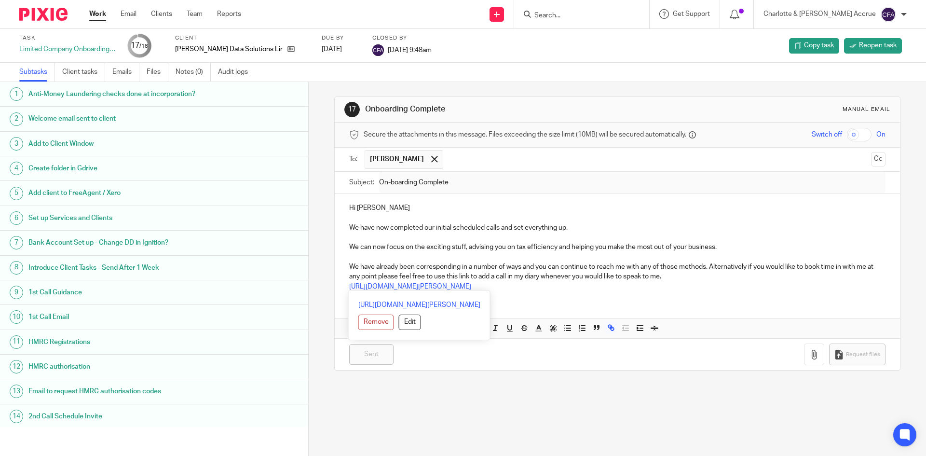
click at [383, 206] on p "Hi Greg" at bounding box center [617, 208] width 536 height 10
drag, startPoint x: 339, startPoint y: 208, endPoint x: 555, endPoint y: 294, distance: 232.0
click at [553, 294] on div "Hi Greg We have now completed our initial scheduled calls and set everything up…" at bounding box center [617, 245] width 565 height 105
click at [558, 293] on div "Hi Greg We have now completed our initial scheduled calls and set everything up…" at bounding box center [617, 245] width 565 height 105
click at [103, 15] on link "Work" at bounding box center [97, 14] width 17 height 10
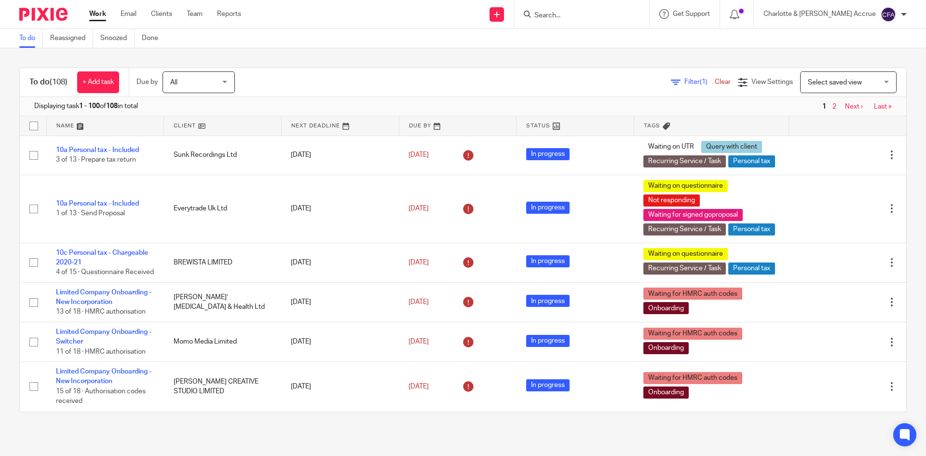
click at [612, 5] on div at bounding box center [581, 14] width 135 height 28
click at [607, 18] on input "Search" at bounding box center [576, 16] width 87 height 9
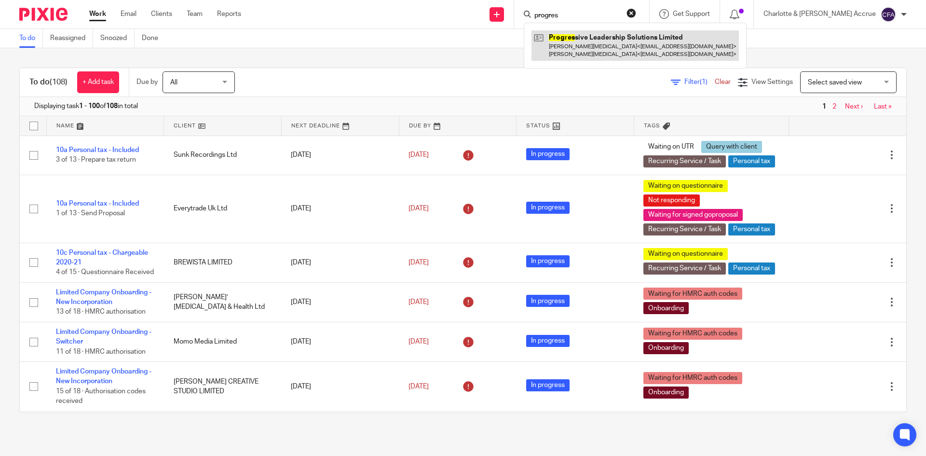
type input "progres"
click at [611, 38] on link at bounding box center [634, 45] width 207 height 30
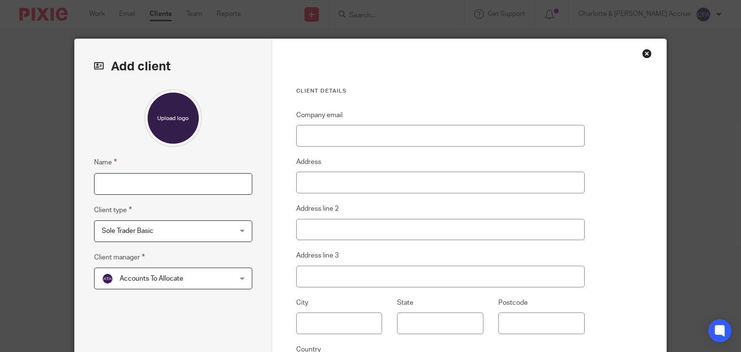
click at [159, 176] on input "Name" at bounding box center [173, 184] width 158 height 22
type input "[PERSON_NAME]"
click at [158, 238] on span "Sole Trader Basic" at bounding box center [162, 231] width 120 height 20
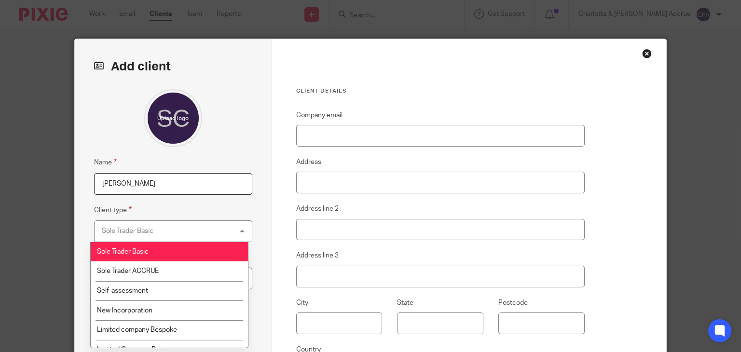
click at [199, 213] on fieldset "Client type Sole Trader Basic Sole Trader Basic Sole Trader Basic Sole Trader A…" at bounding box center [173, 223] width 158 height 38
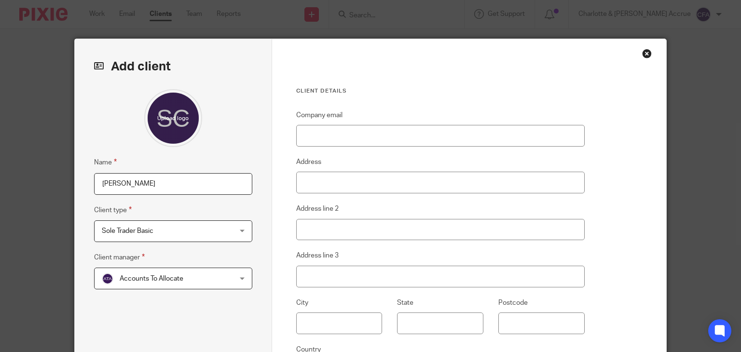
click at [174, 239] on span "Sole Trader Basic" at bounding box center [162, 231] width 120 height 20
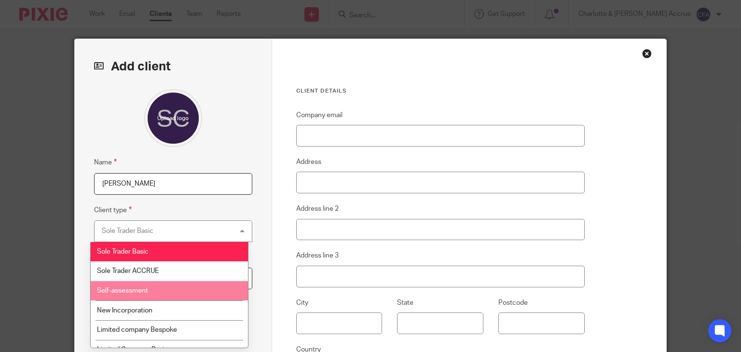
click at [163, 292] on li "Self-assessment" at bounding box center [169, 291] width 157 height 20
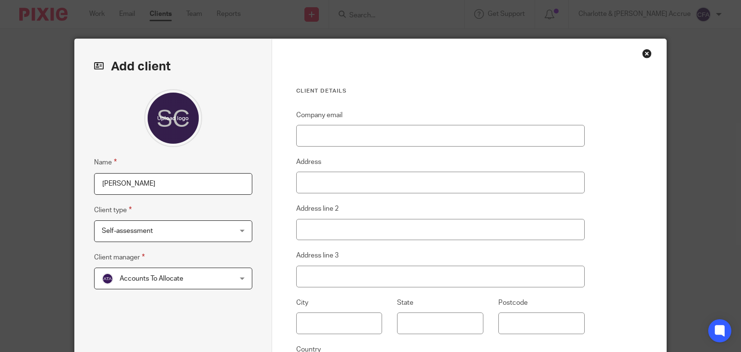
click at [165, 276] on span "Accounts To Allocate" at bounding box center [152, 278] width 64 height 7
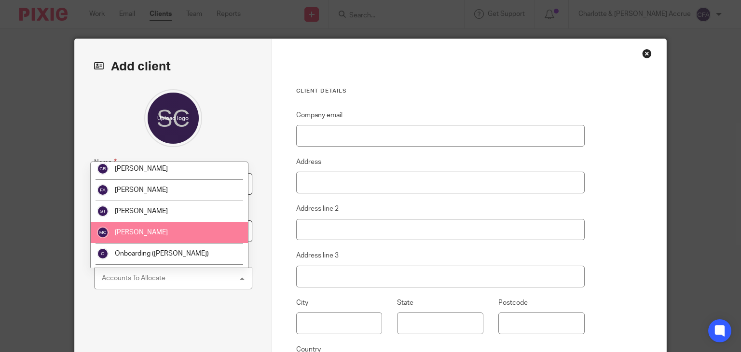
scroll to position [149, 0]
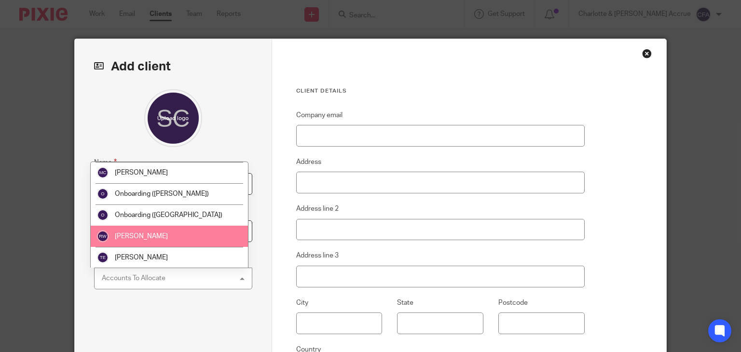
click at [169, 230] on li "[PERSON_NAME]" at bounding box center [169, 236] width 157 height 21
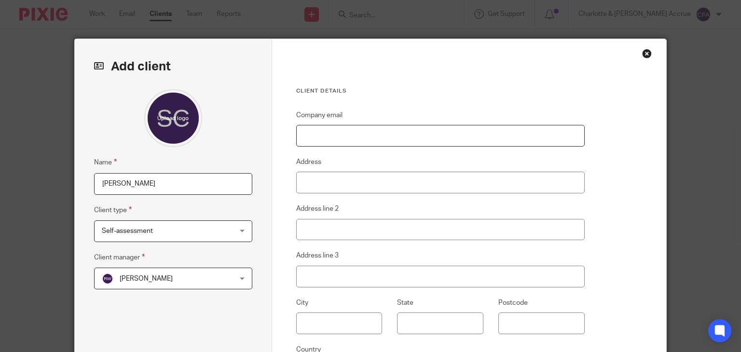
click at [332, 129] on input "Company email" at bounding box center [440, 136] width 288 height 22
click at [644, 51] on div "Close this dialog window" at bounding box center [647, 54] width 10 height 10
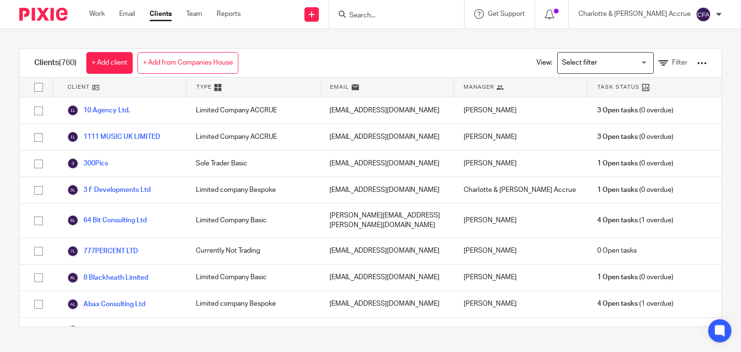
click at [430, 17] on input "Search" at bounding box center [391, 16] width 87 height 9
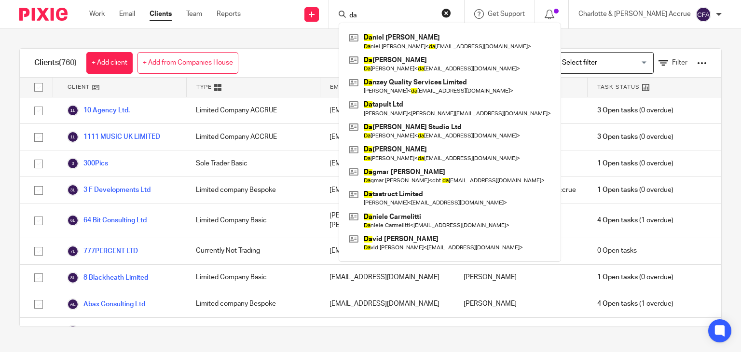
type input "d"
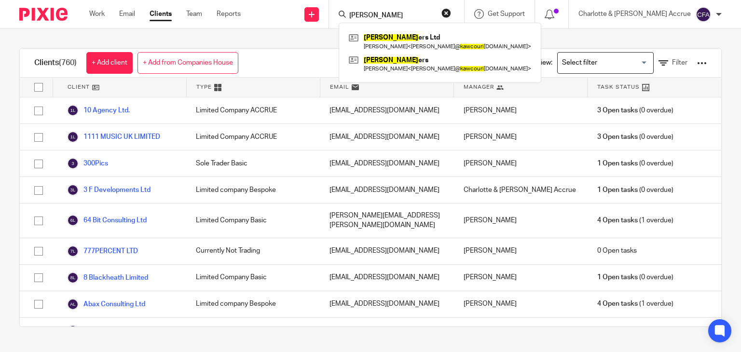
type input "[PERSON_NAME]"
click at [451, 10] on button "reset" at bounding box center [446, 13] width 10 height 10
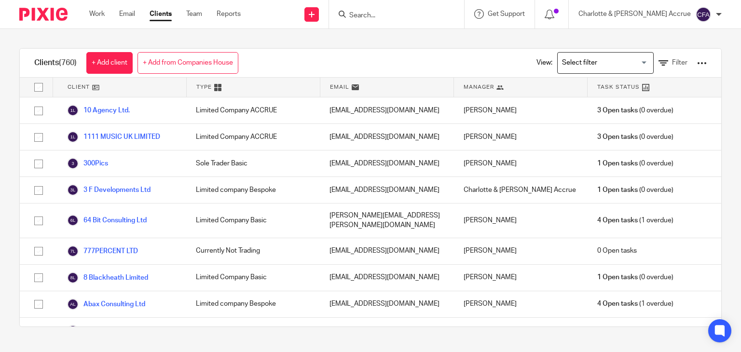
click at [438, 6] on div at bounding box center [396, 14] width 135 height 28
click at [432, 13] on input "Search" at bounding box center [391, 16] width 87 height 9
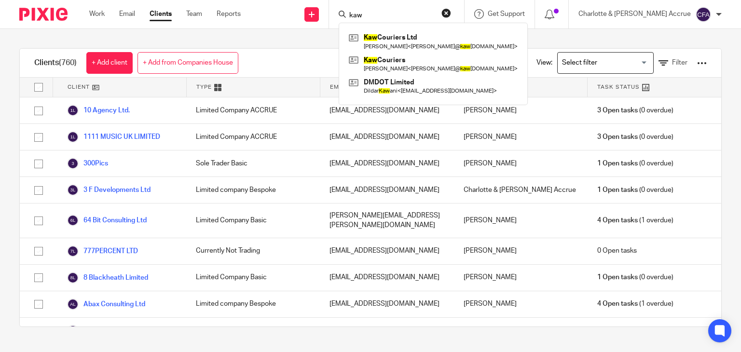
type input "kaw"
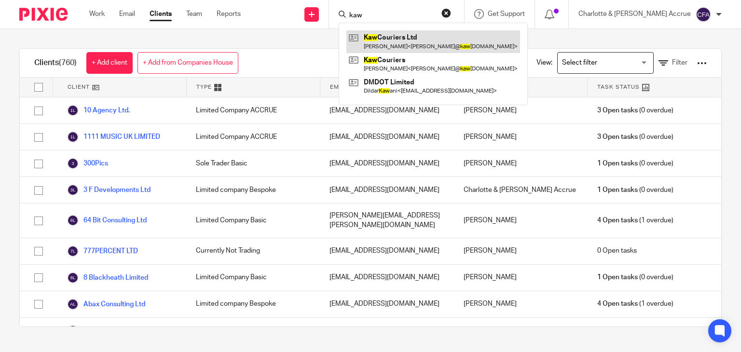
click at [406, 48] on link at bounding box center [433, 41] width 174 height 22
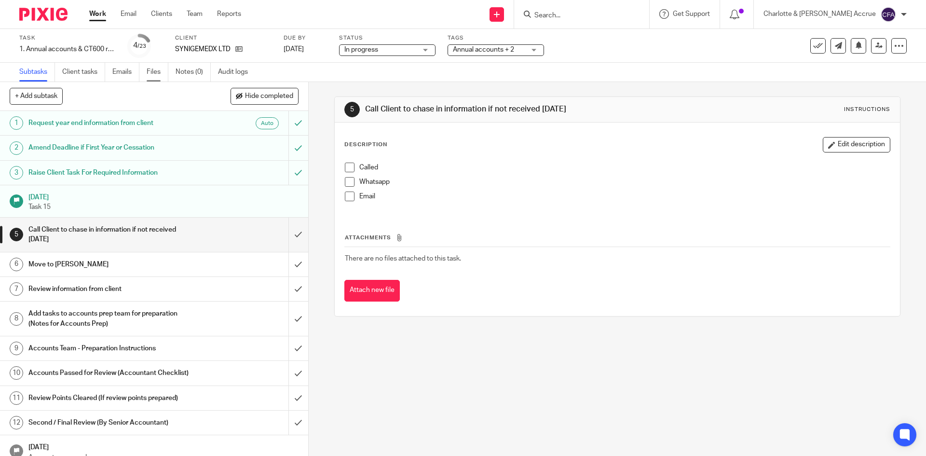
click at [161, 76] on link "Files" at bounding box center [158, 72] width 22 height 19
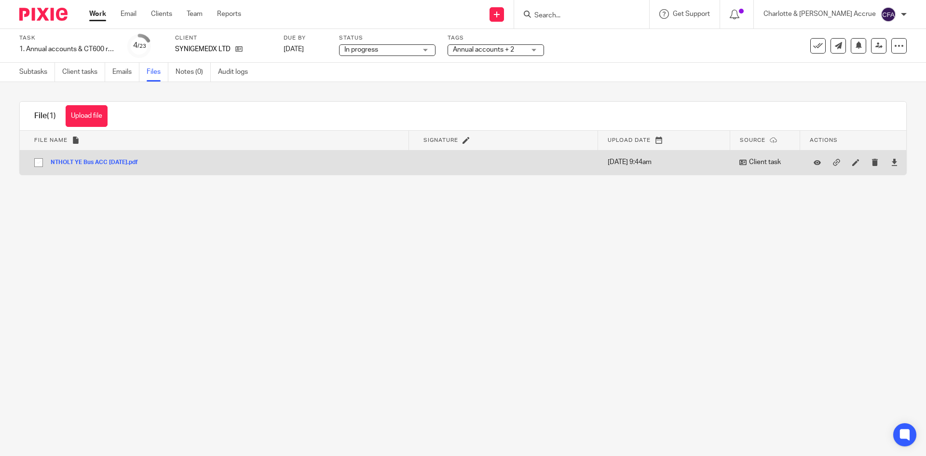
click at [106, 163] on button "NTHOLT YE Bus ACC April 2025.pdf" at bounding box center [98, 162] width 95 height 7
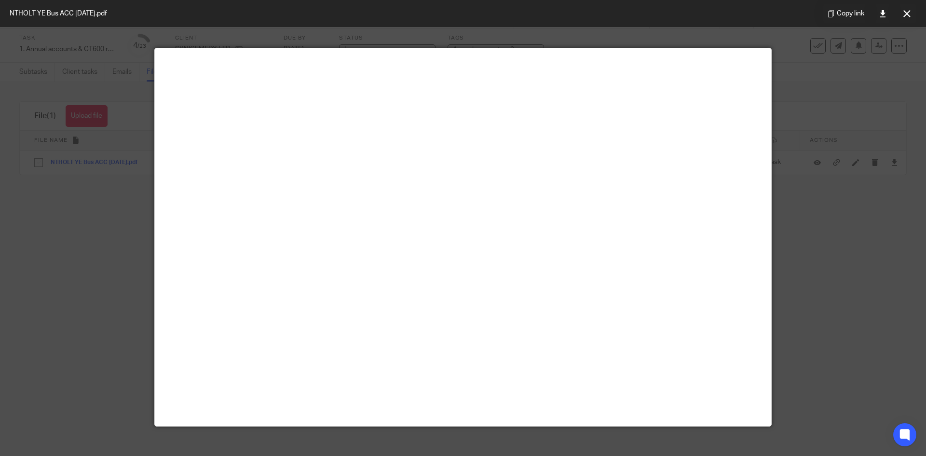
scroll to position [68, 0]
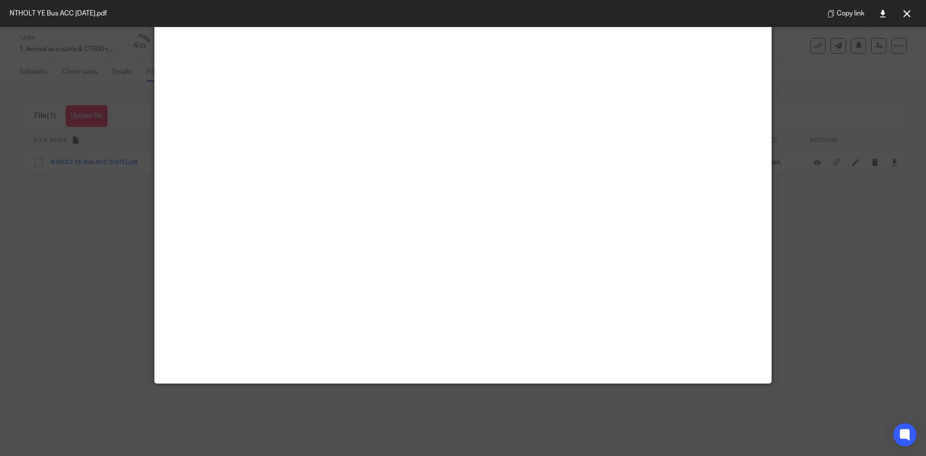
drag, startPoint x: 898, startPoint y: 8, endPoint x: 727, endPoint y: 6, distance: 171.7
click at [898, 8] on button at bounding box center [906, 13] width 19 height 19
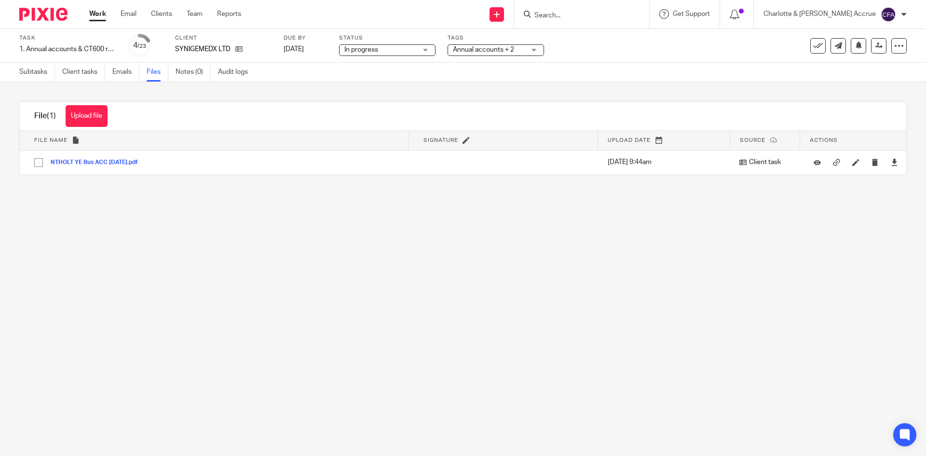
click at [599, 18] on input "Search" at bounding box center [576, 16] width 87 height 9
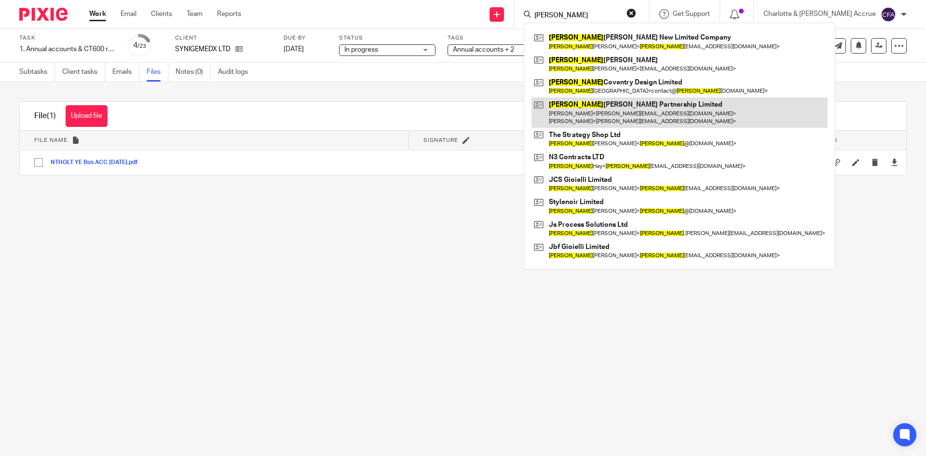
type input "james"
click at [650, 107] on link at bounding box center [679, 112] width 296 height 30
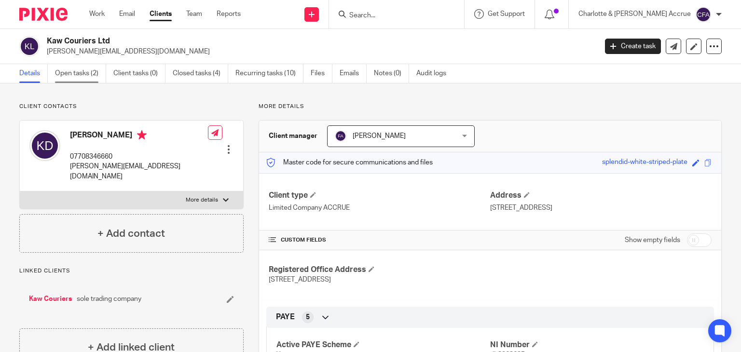
click at [75, 73] on link "Open tasks (2)" at bounding box center [80, 73] width 51 height 19
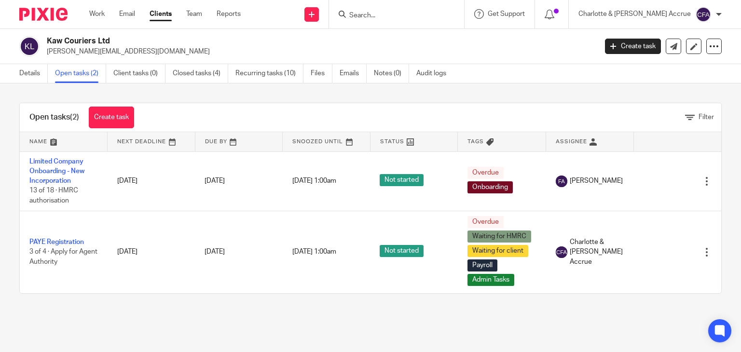
click at [427, 16] on input "Search" at bounding box center [391, 16] width 87 height 9
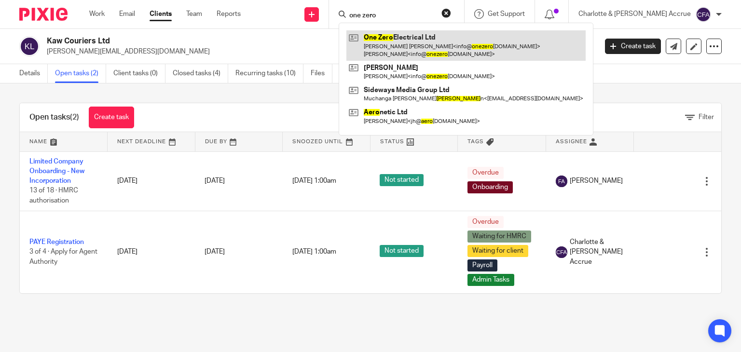
type input "one zero"
click at [447, 43] on link at bounding box center [465, 45] width 239 height 30
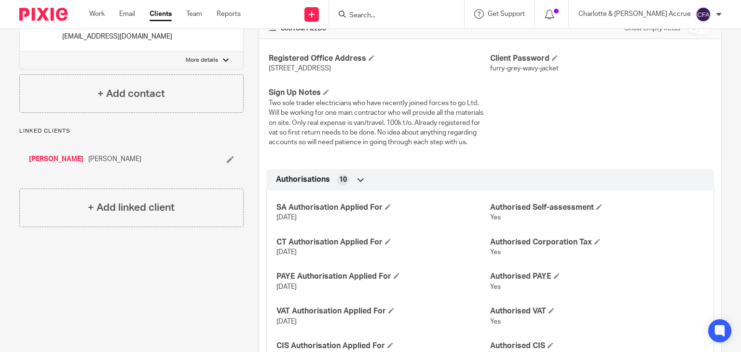
scroll to position [96, 0]
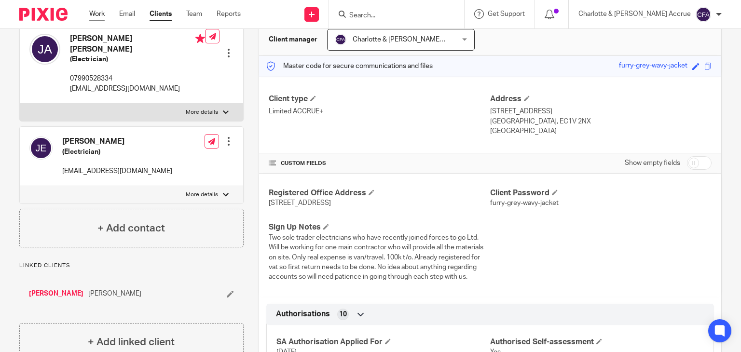
click at [100, 12] on link "Work" at bounding box center [96, 14] width 15 height 10
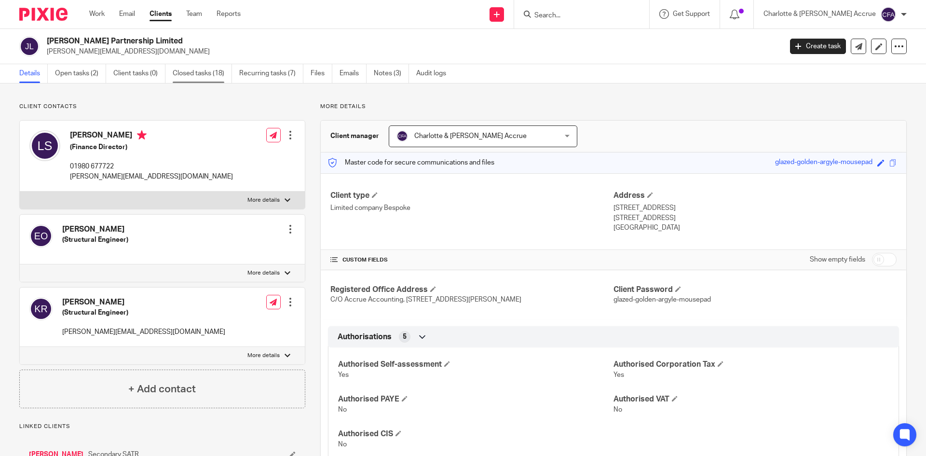
click at [191, 70] on link "Closed tasks (18)" at bounding box center [202, 73] width 59 height 19
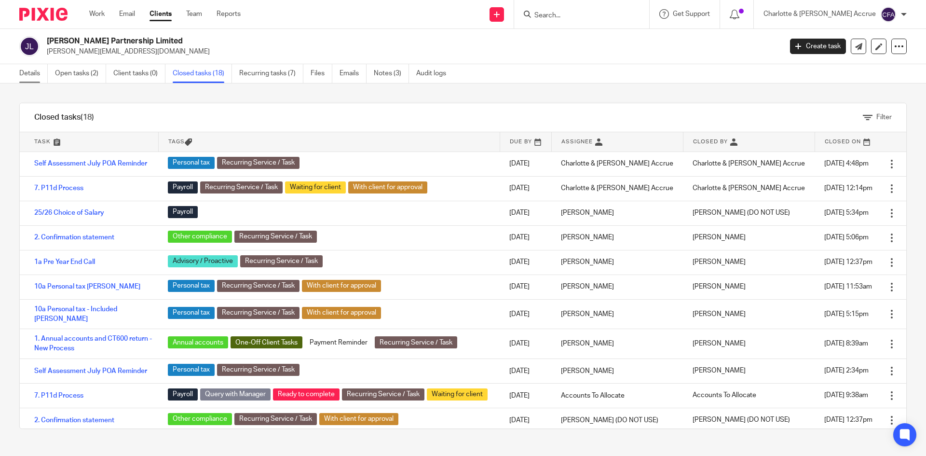
click at [39, 73] on link "Details" at bounding box center [33, 73] width 28 height 19
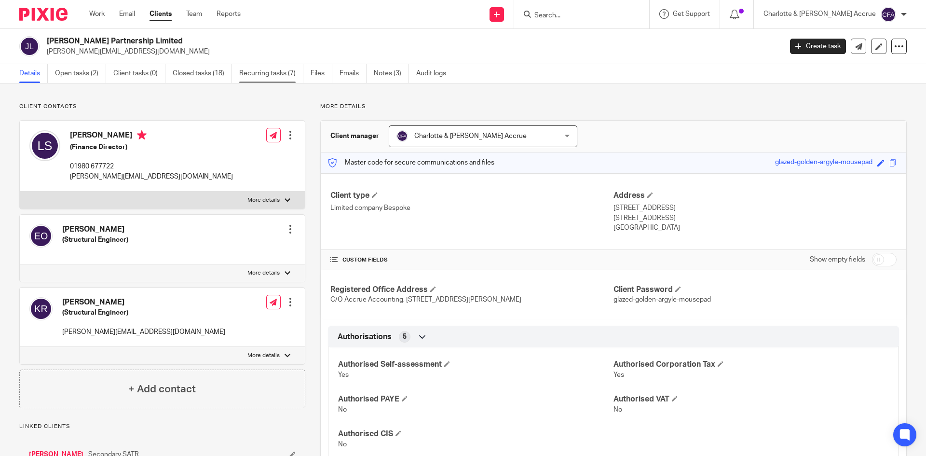
click at [271, 78] on link "Recurring tasks (7)" at bounding box center [271, 73] width 64 height 19
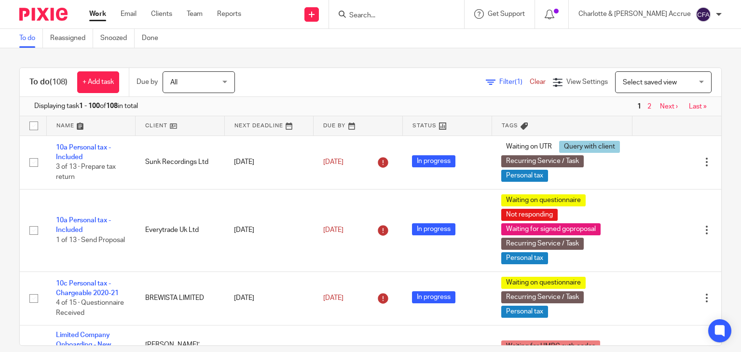
click at [423, 16] on input "Search" at bounding box center [391, 16] width 87 height 9
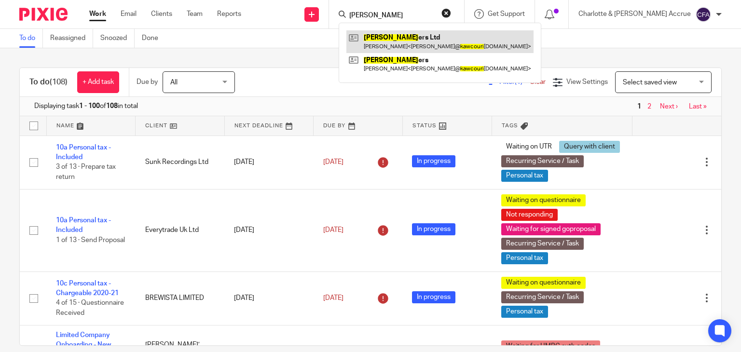
type input "[PERSON_NAME]"
click at [427, 34] on link at bounding box center [439, 41] width 187 height 22
click at [417, 39] on link at bounding box center [439, 41] width 187 height 22
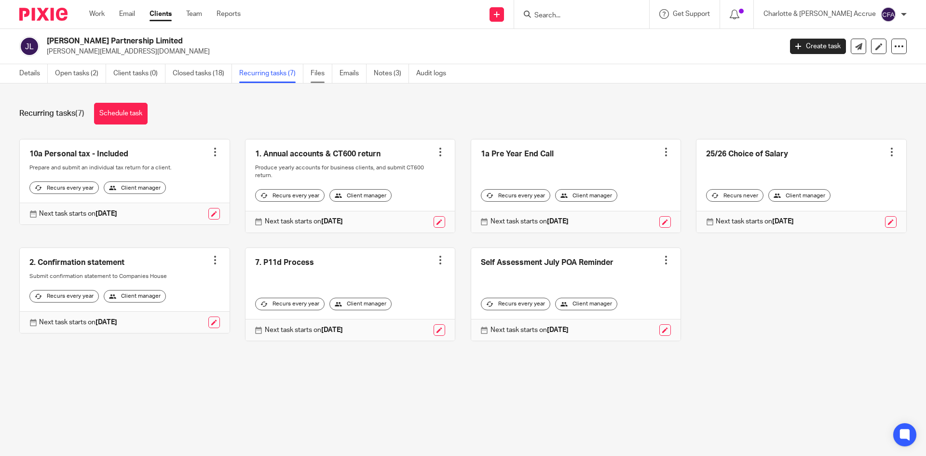
click at [312, 73] on link "Files" at bounding box center [322, 73] width 22 height 19
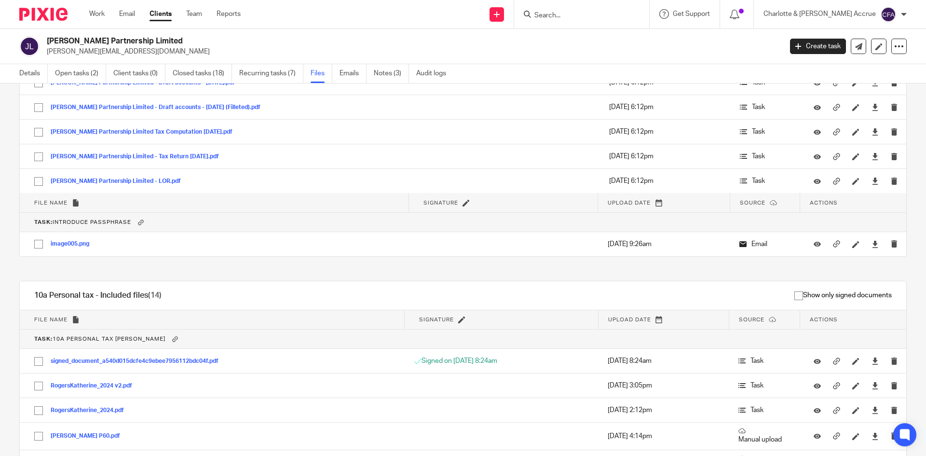
scroll to position [1061, 0]
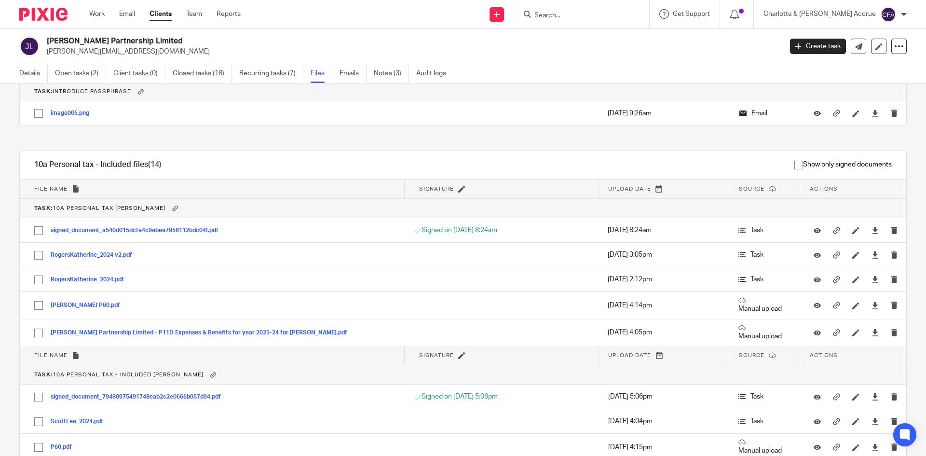
click at [586, 13] on input "Search" at bounding box center [576, 16] width 87 height 9
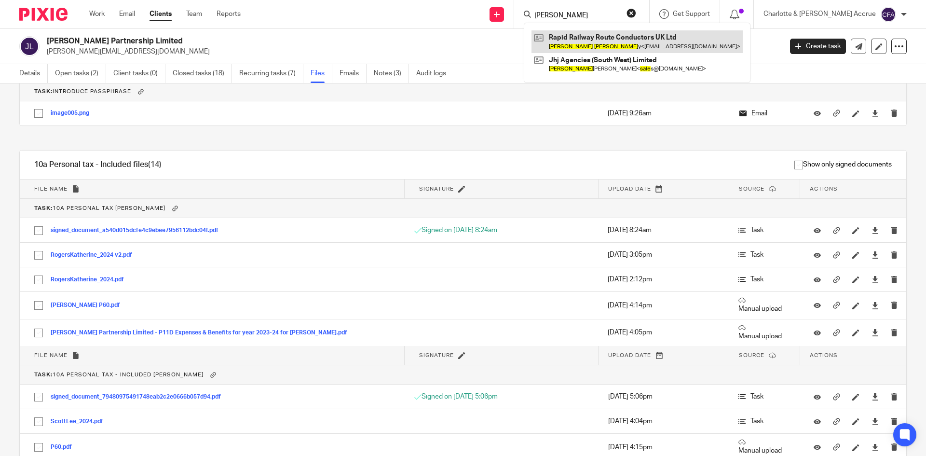
type input "john dale"
click at [644, 38] on link at bounding box center [636, 41] width 211 height 22
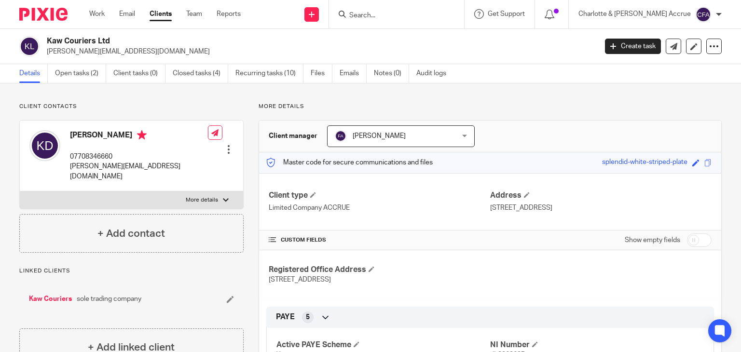
click at [422, 12] on input "Search" at bounding box center [391, 16] width 87 height 9
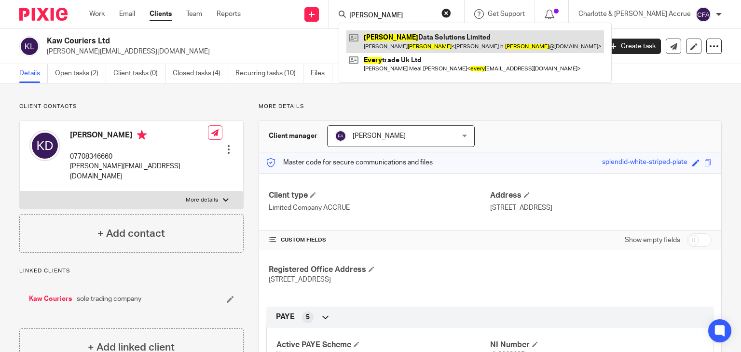
type input "[PERSON_NAME]"
click at [445, 38] on link at bounding box center [474, 41] width 257 height 22
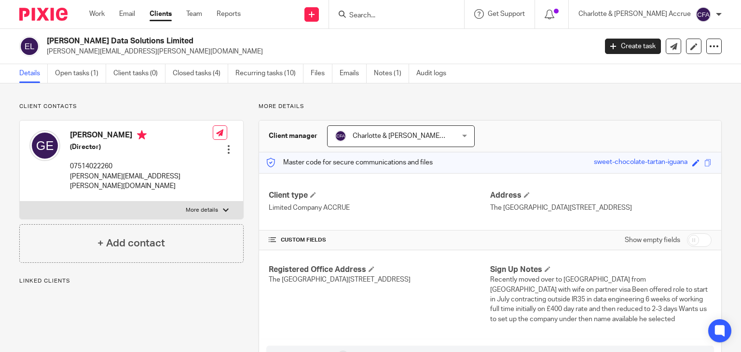
click at [107, 178] on p "greg.h.emery@gmail.com" at bounding box center [141, 182] width 143 height 20
copy div "greg.h.emery@gmail.com"
